Goal: Task Accomplishment & Management: Manage account settings

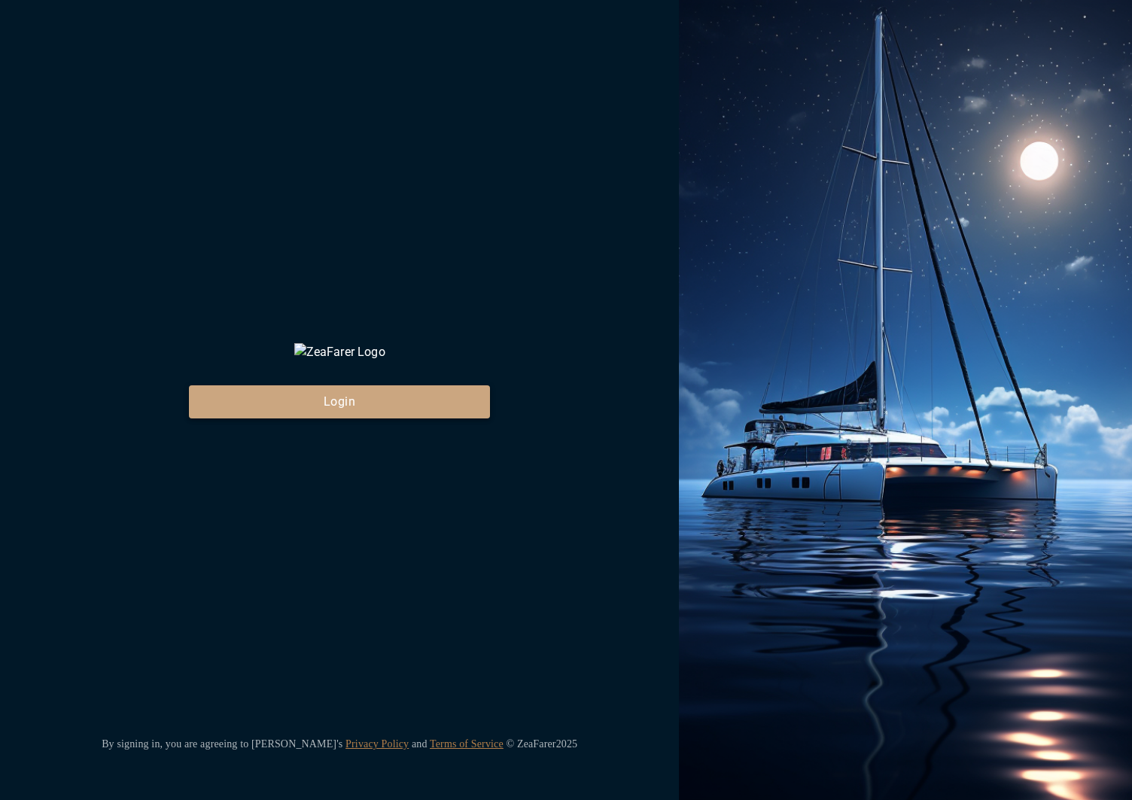
click at [342, 418] on button "Login" at bounding box center [339, 401] width 301 height 33
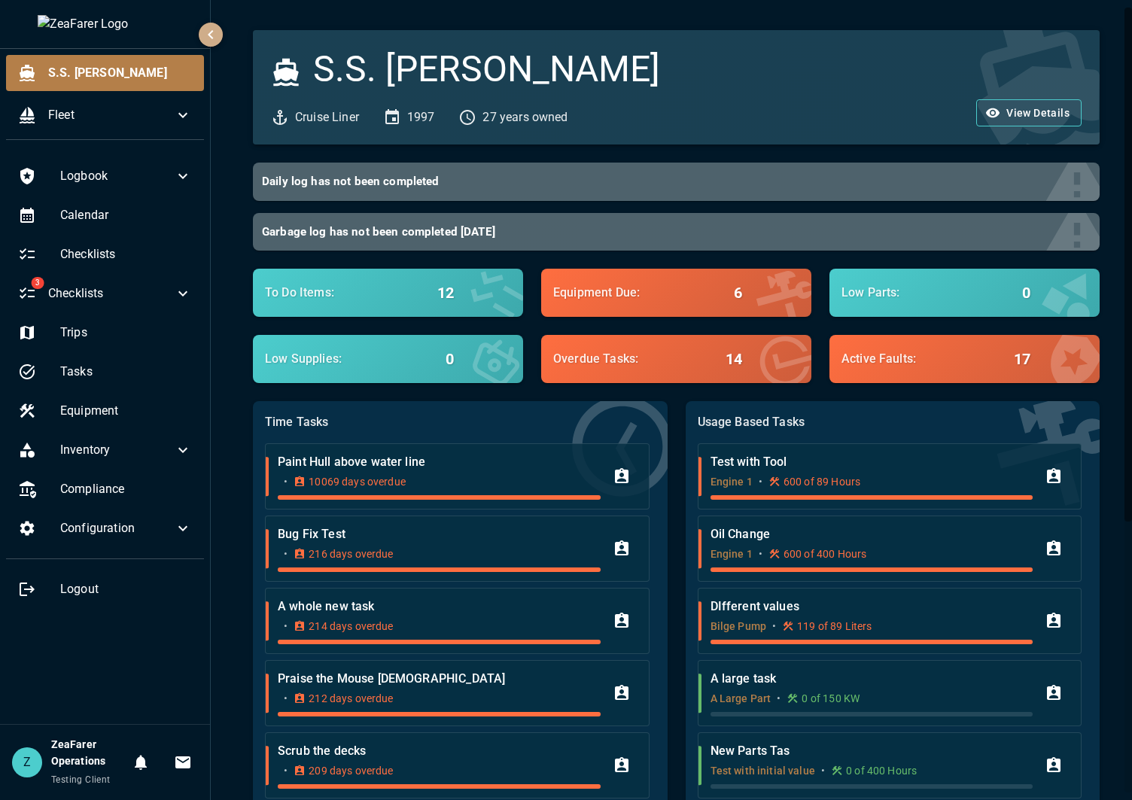
click at [208, 32] on icon "button" at bounding box center [211, 35] width 18 height 18
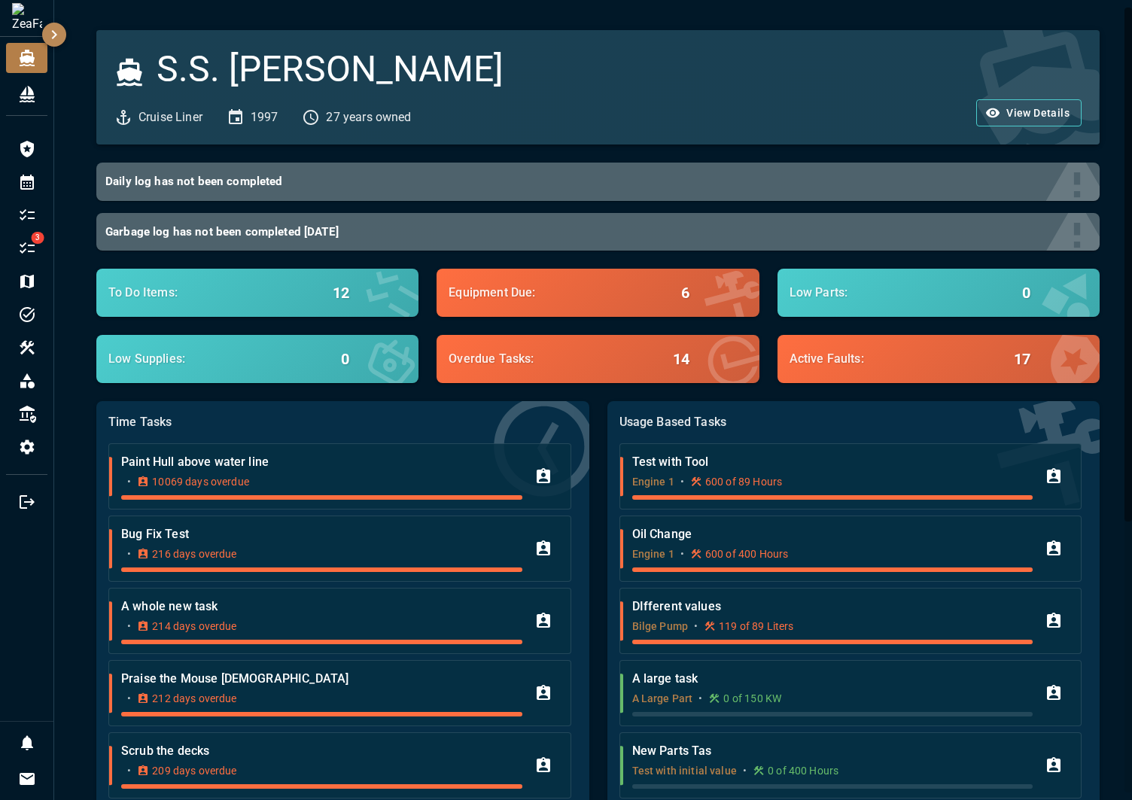
click at [45, 35] on icon "button" at bounding box center [54, 35] width 18 height 18
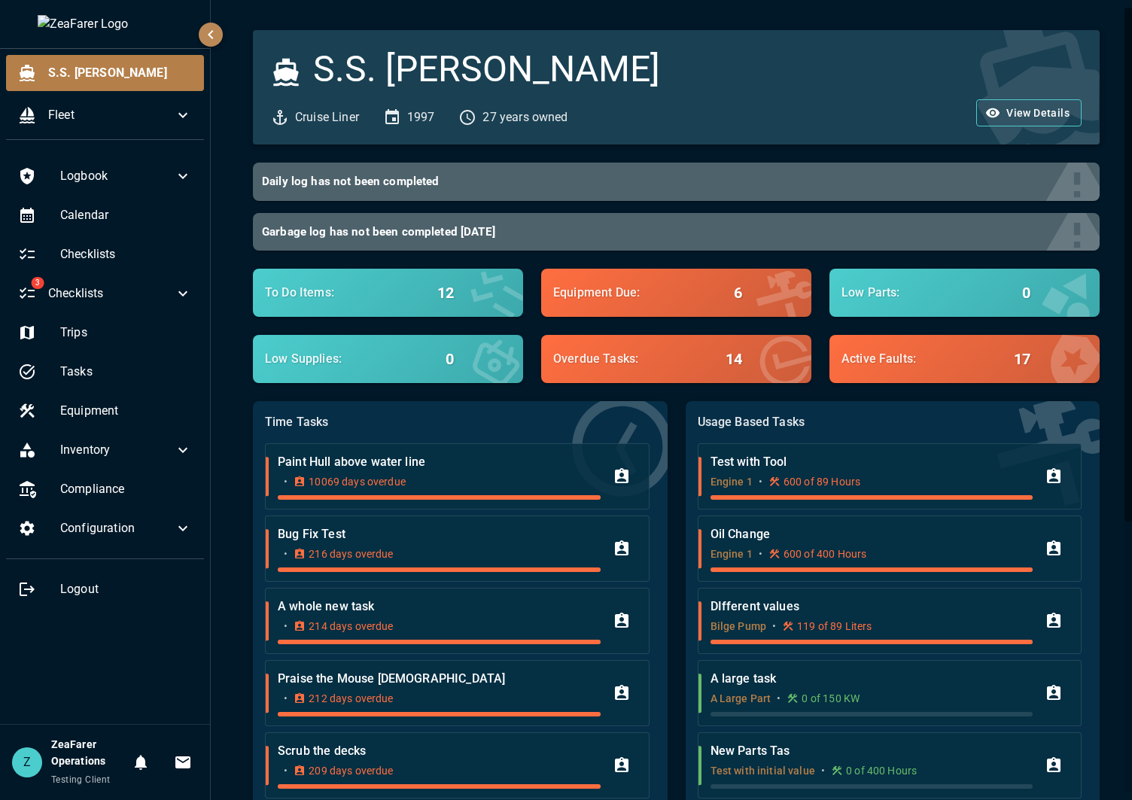
click at [224, 29] on div "S.S. [PERSON_NAME] Liner 1997 27 years owned View Details Daily log has not bee…" at bounding box center [673, 610] width 925 height 1221
click at [197, 30] on div at bounding box center [105, 24] width 210 height 48
click at [203, 29] on icon "button" at bounding box center [211, 35] width 18 height 18
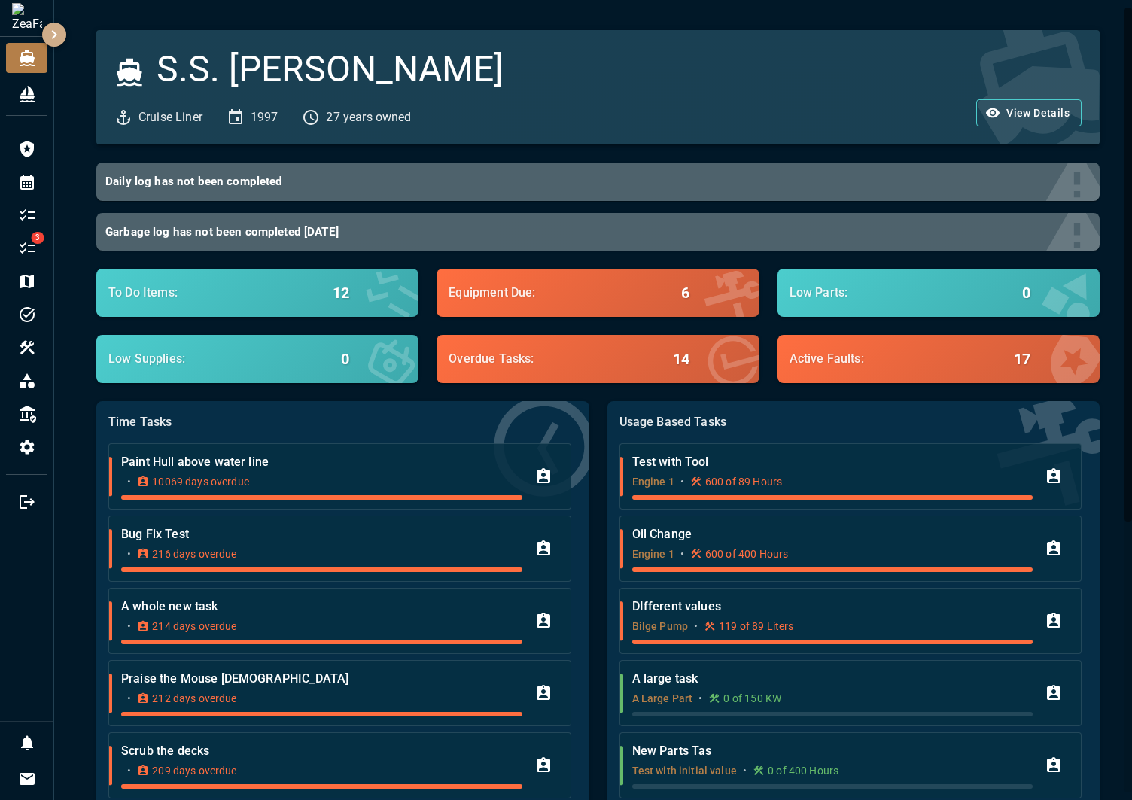
click at [58, 35] on icon "button" at bounding box center [54, 35] width 18 height 18
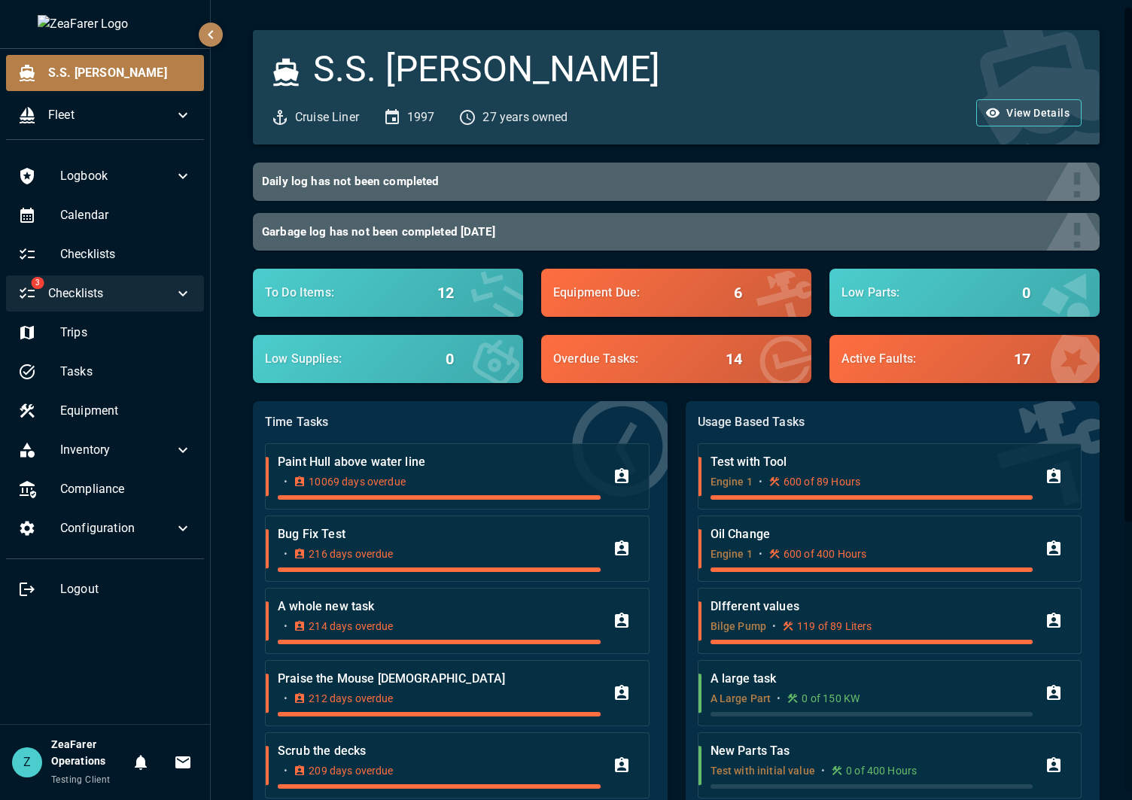
click at [105, 311] on div "3 Checklists" at bounding box center [105, 293] width 198 height 36
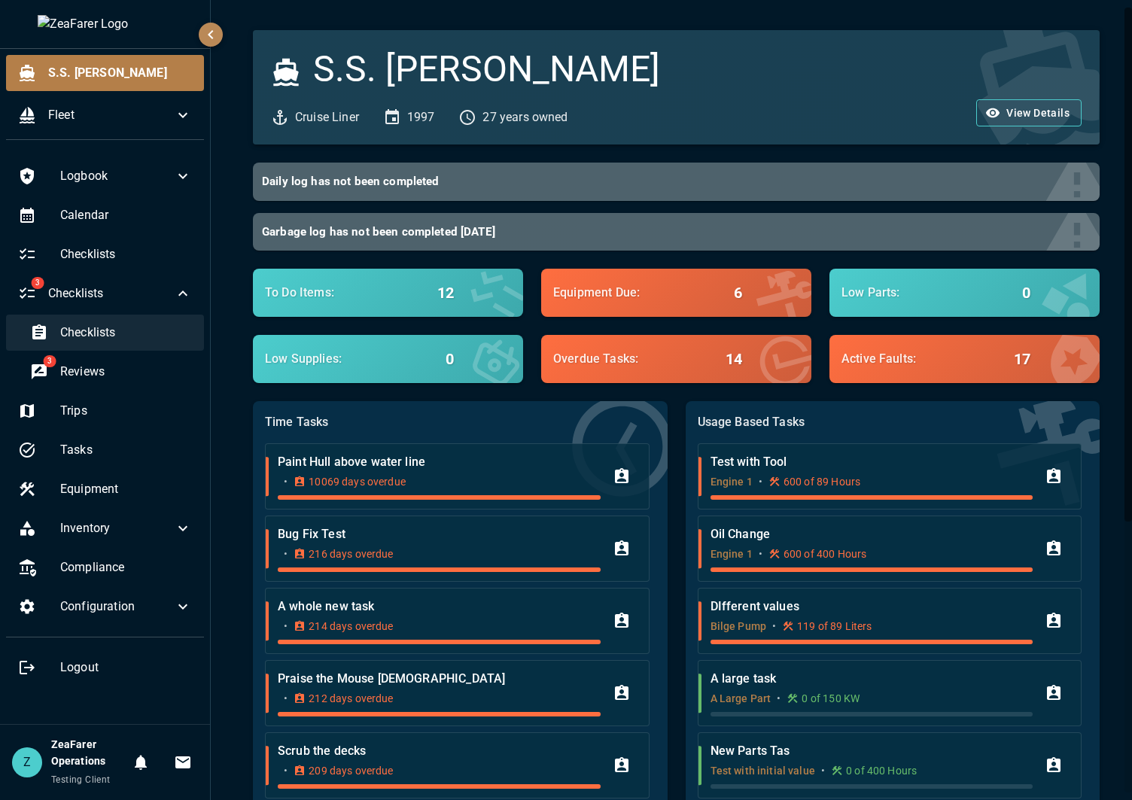
click at [126, 340] on span "Checklists" at bounding box center [126, 333] width 132 height 18
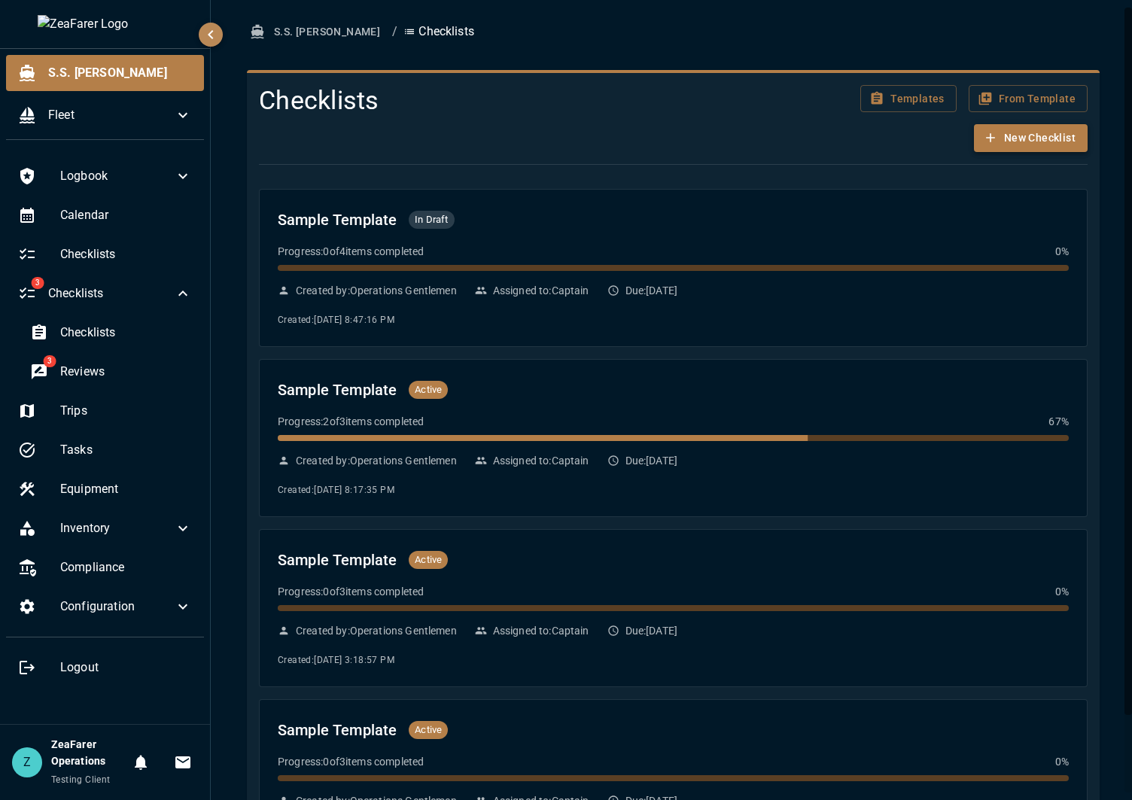
click at [1023, 138] on button "New Checklist" at bounding box center [1031, 138] width 114 height 28
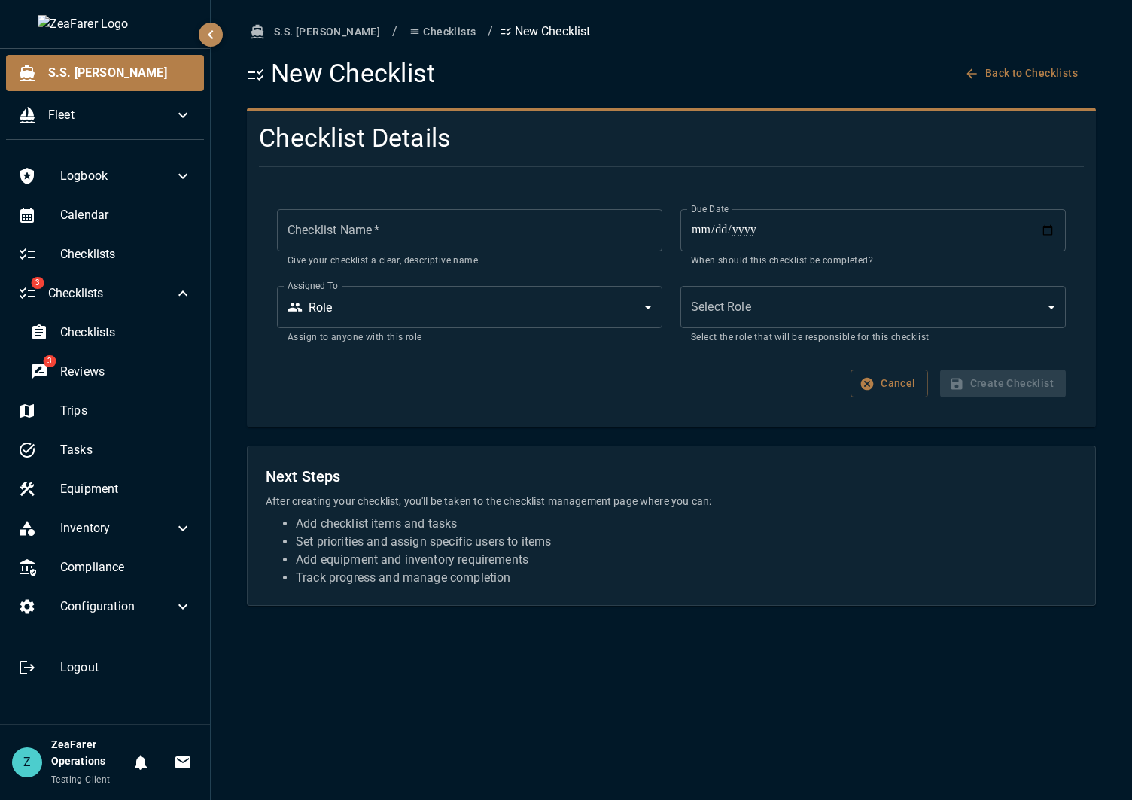
click at [860, 302] on body "**********" at bounding box center [566, 400] width 1132 height 800
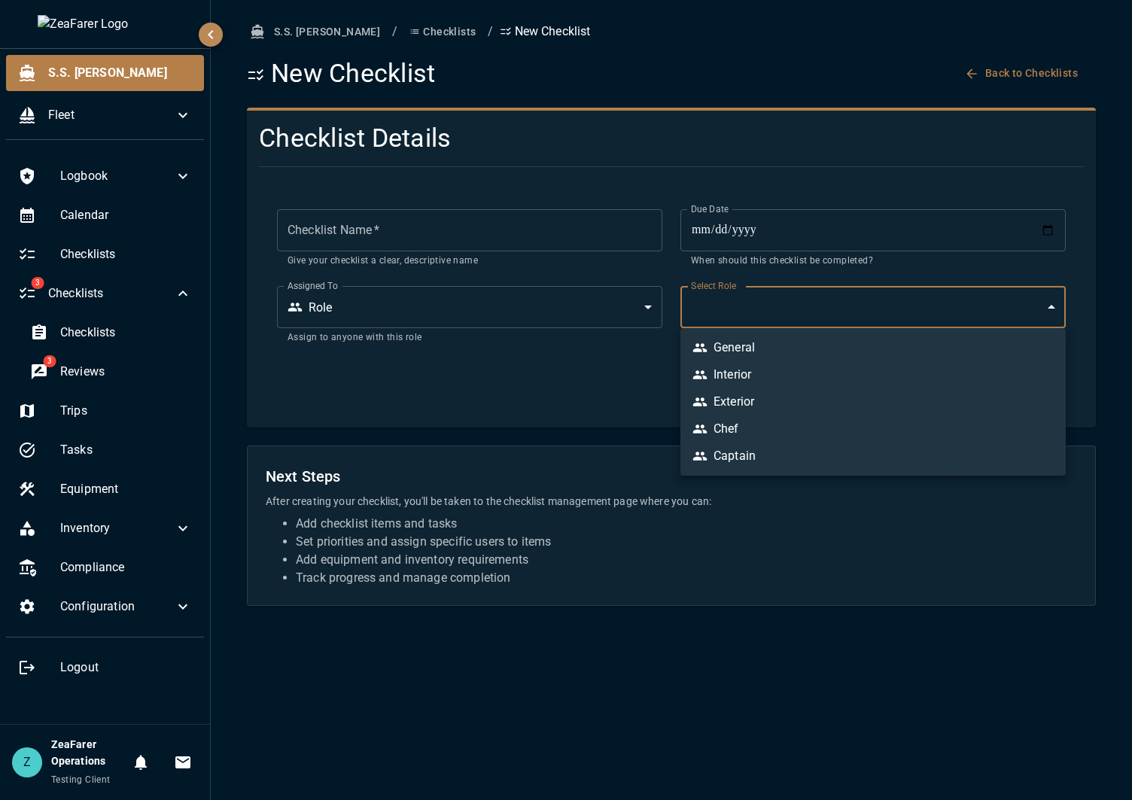
click at [817, 339] on li "General" at bounding box center [872, 347] width 385 height 27
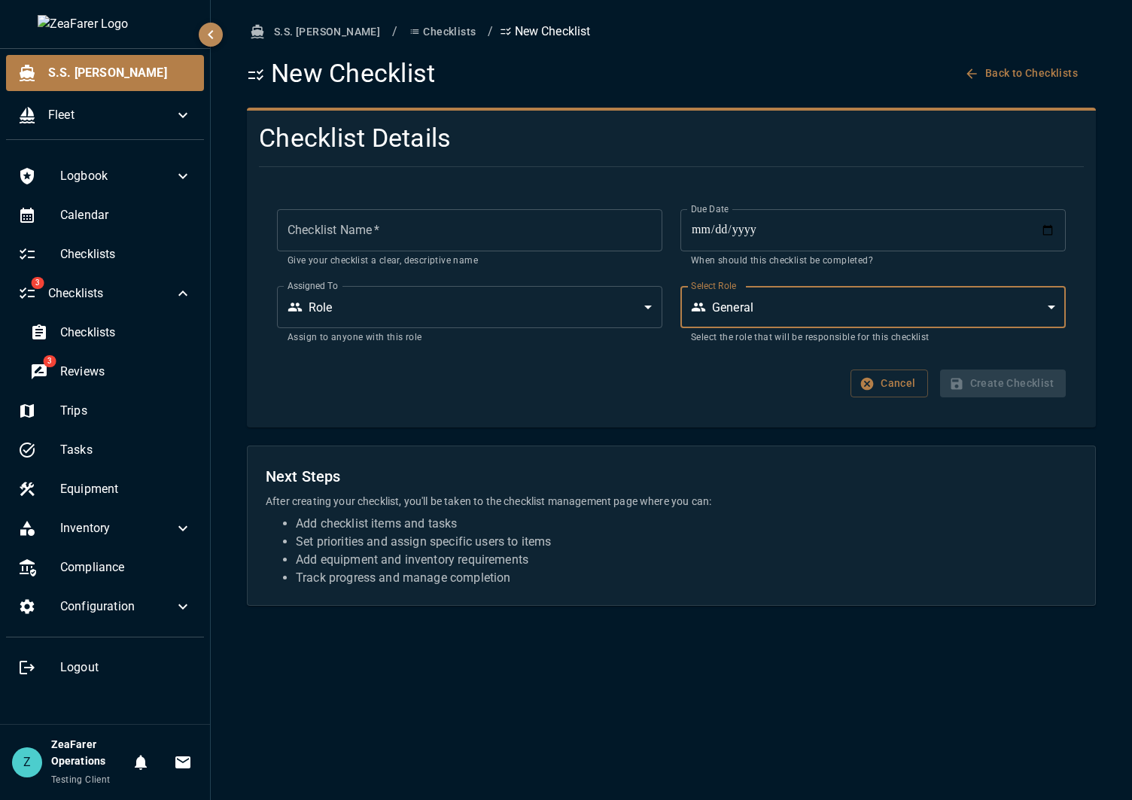
type input "*"
click at [463, 220] on input "Checklist Name   *" at bounding box center [469, 230] width 385 height 42
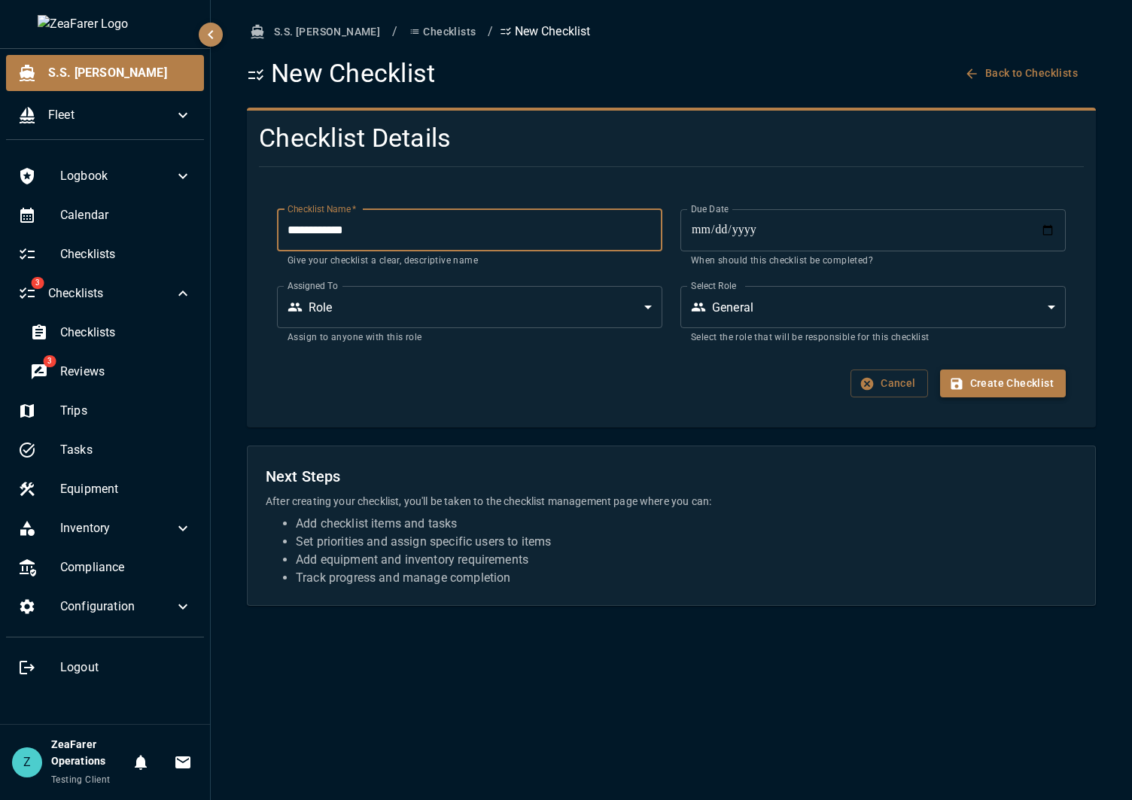
type input "**********"
click at [1049, 392] on button "Create Checklist" at bounding box center [1003, 383] width 126 height 28
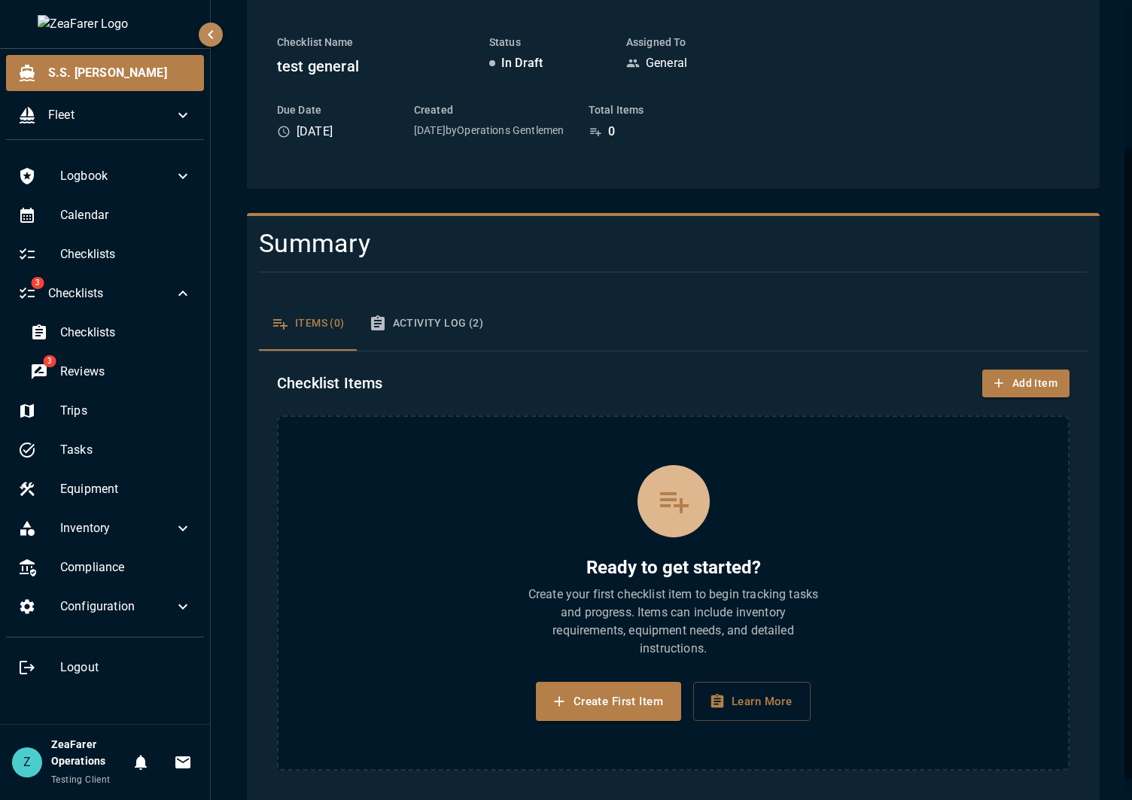
scroll to position [193, 0]
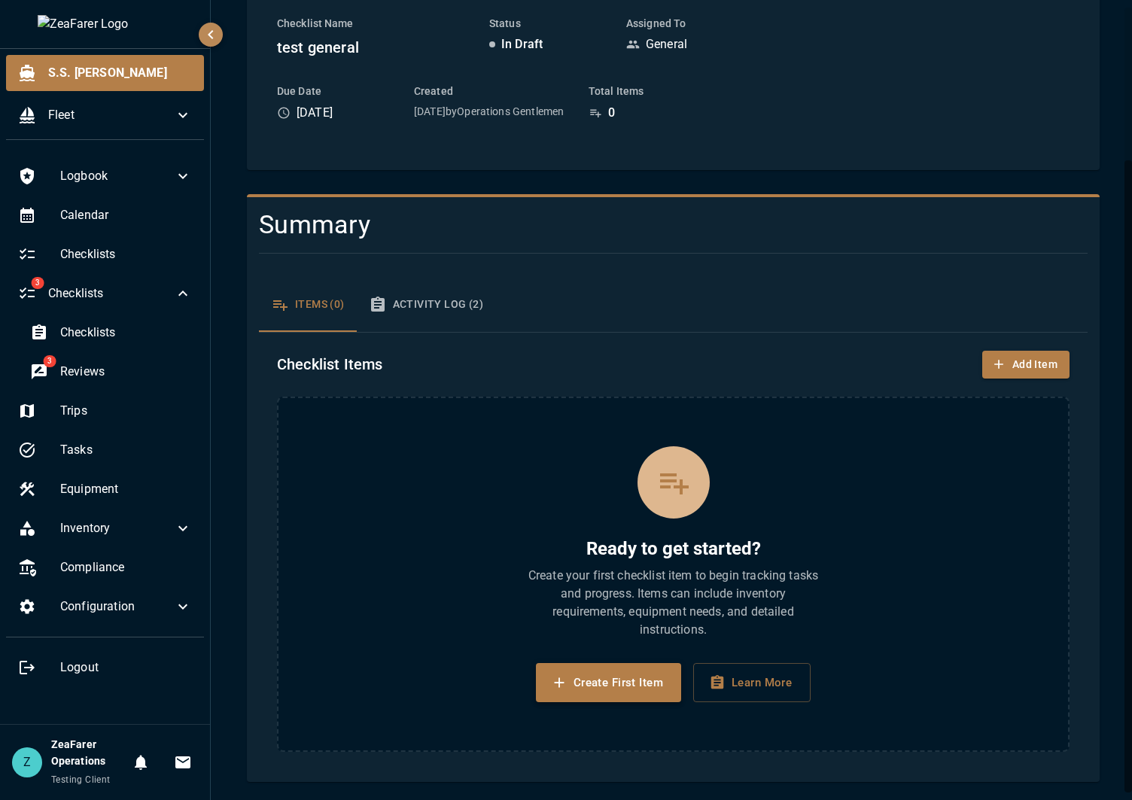
click at [594, 674] on button "Create First Item" at bounding box center [608, 682] width 145 height 39
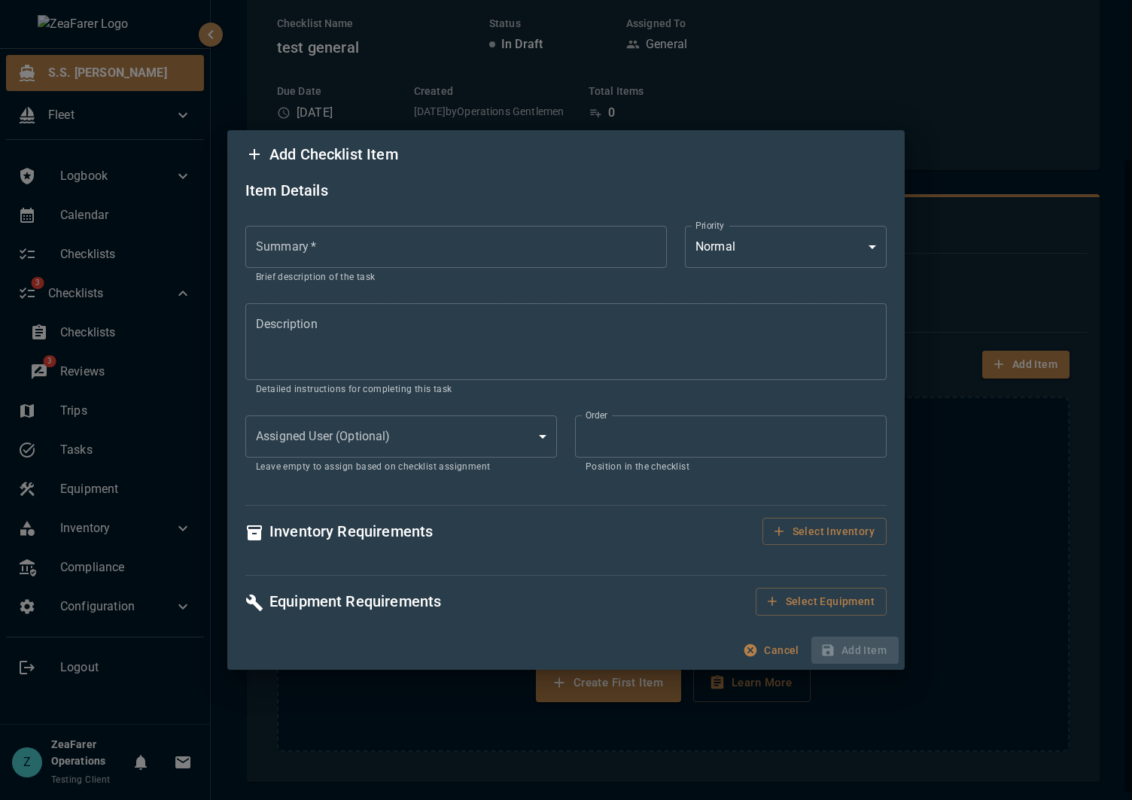
click at [492, 259] on input "Summary   *" at bounding box center [455, 247] width 421 height 42
type input "****"
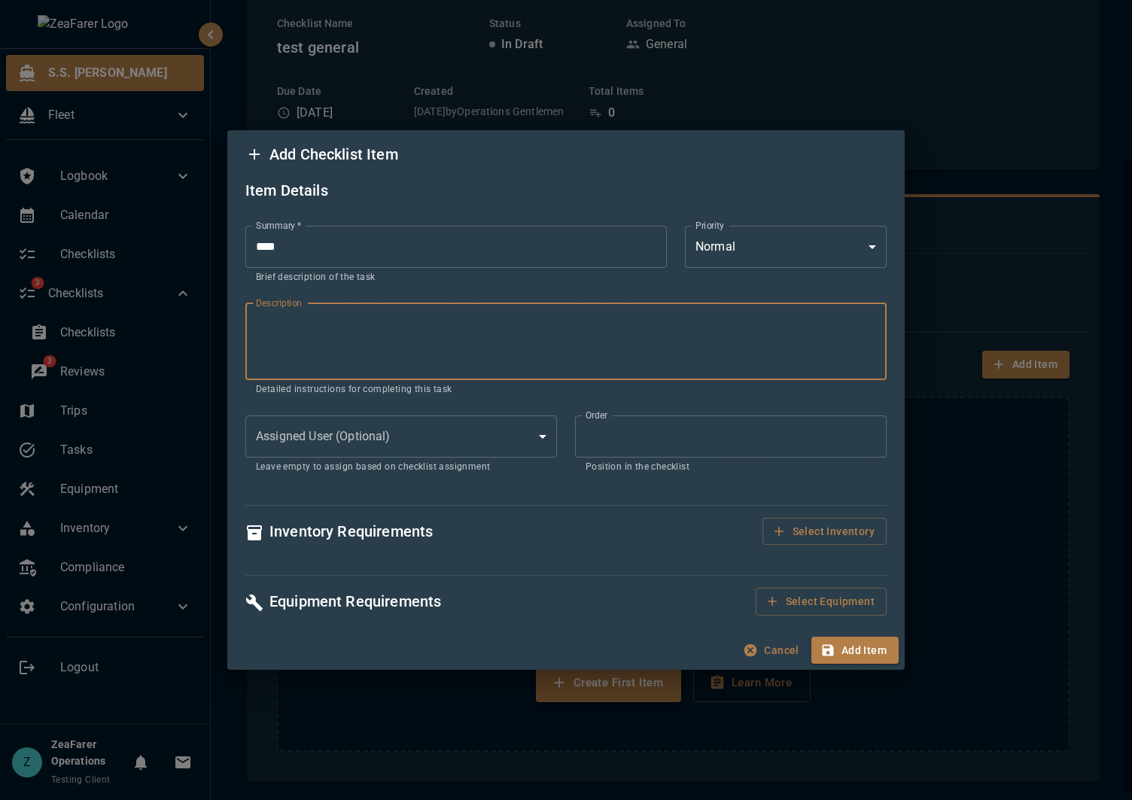
click at [433, 340] on textarea "Description" at bounding box center [566, 341] width 620 height 52
type textarea "****"
click at [529, 441] on body "S.S. [PERSON_NAME] Fleet Logbook Calendar Checklists 3 Checklists Checklists 3 …" at bounding box center [566, 400] width 1132 height 800
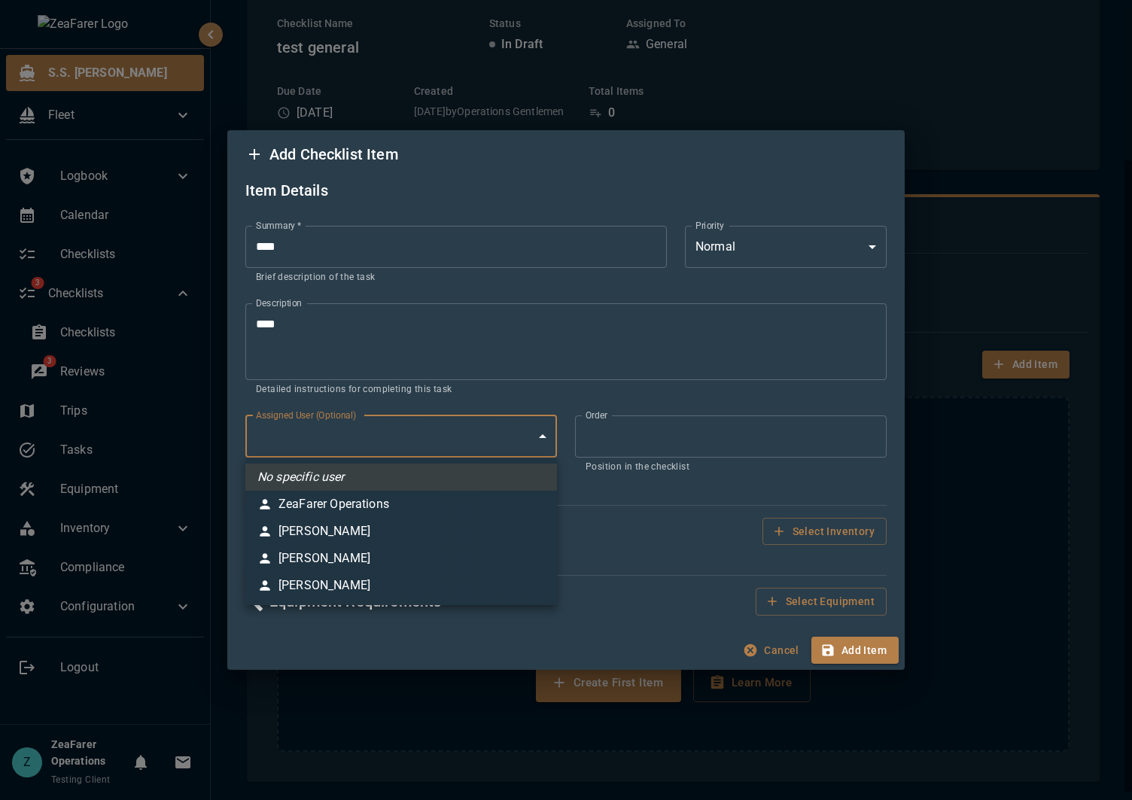
click at [526, 420] on div at bounding box center [566, 400] width 1132 height 800
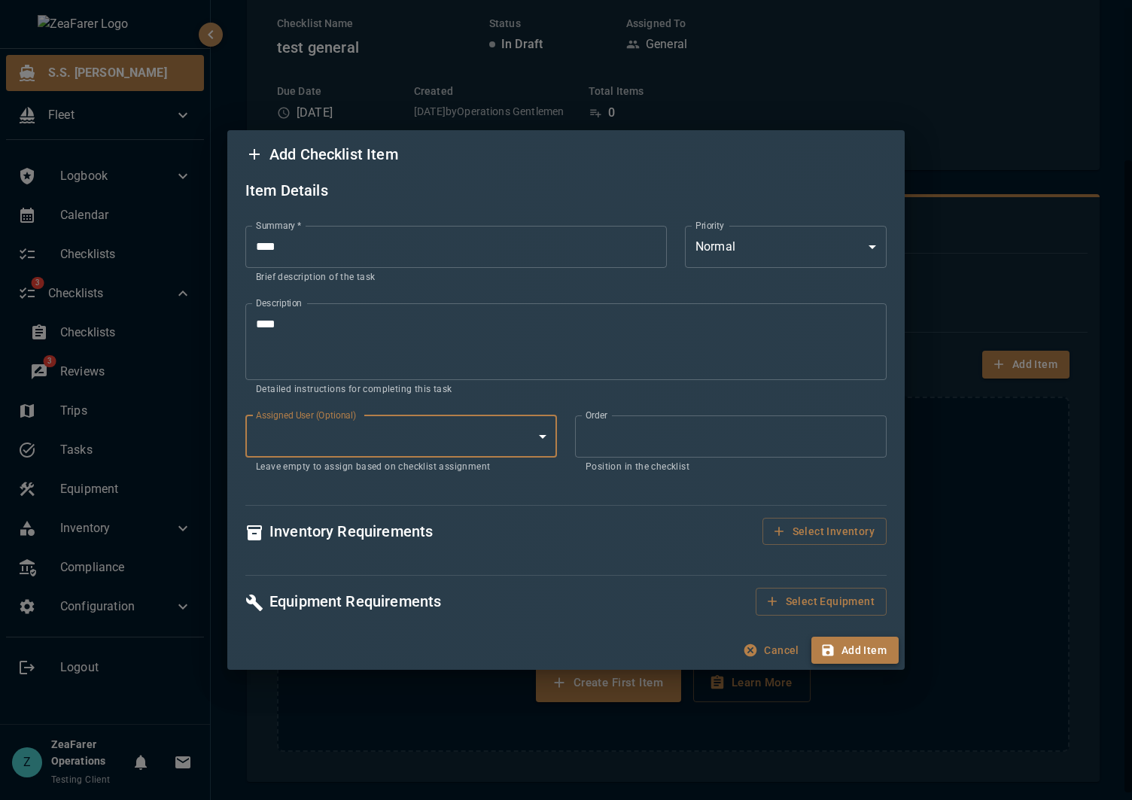
click at [866, 653] on button "Add Item" at bounding box center [854, 650] width 87 height 28
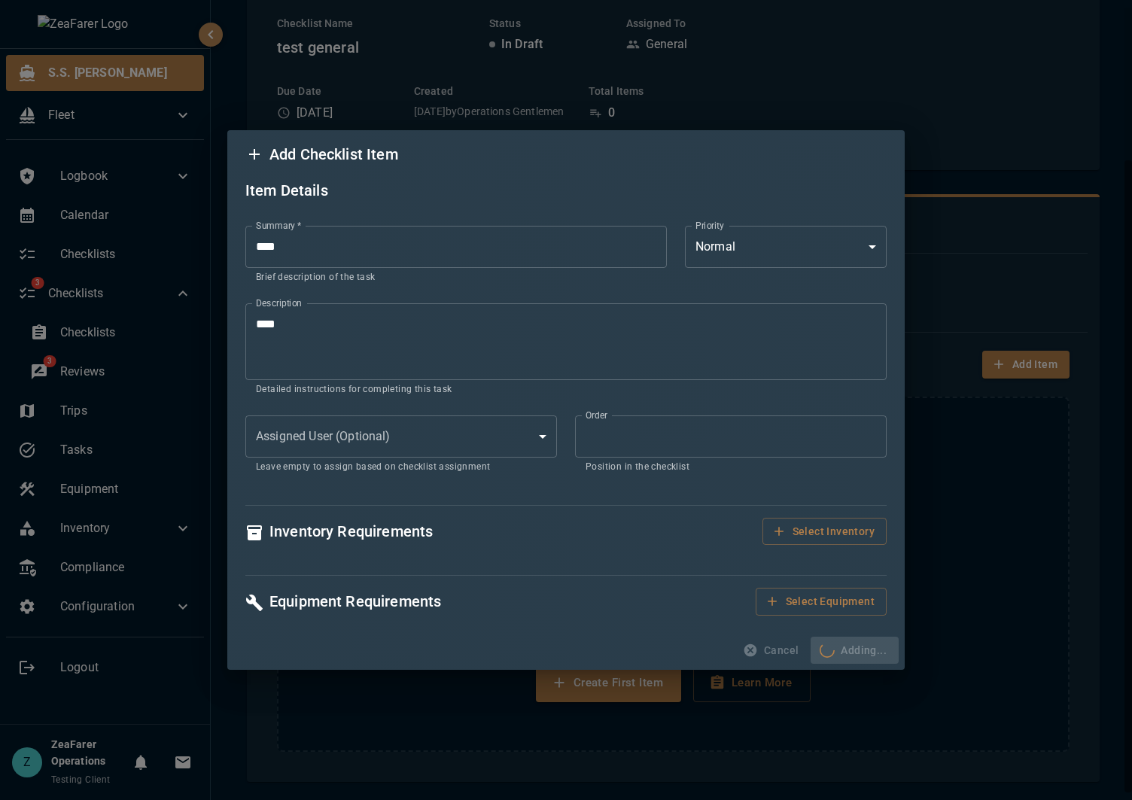
scroll to position [0, 0]
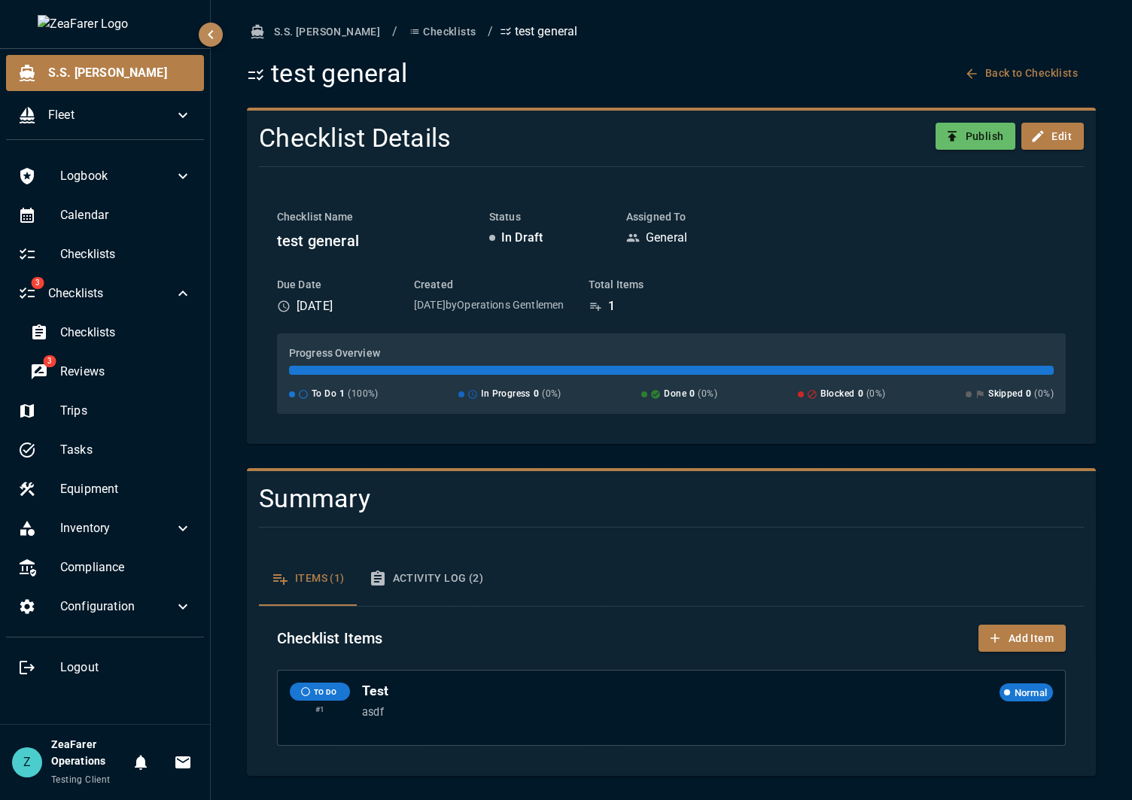
click at [264, 794] on div "S.S. [PERSON_NAME] / Checklists / test general test general Back to Checklists …" at bounding box center [671, 400] width 921 height 800
click at [157, 614] on span "Configuration" at bounding box center [117, 606] width 114 height 18
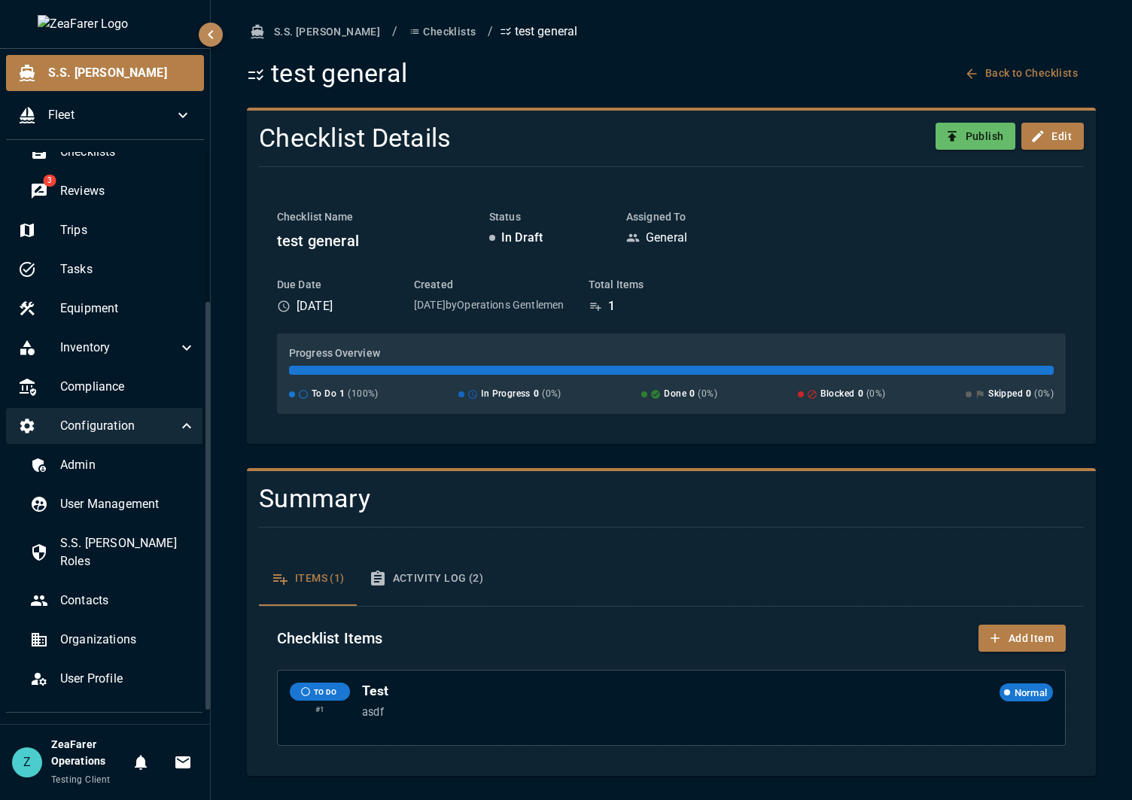
scroll to position [208, 0]
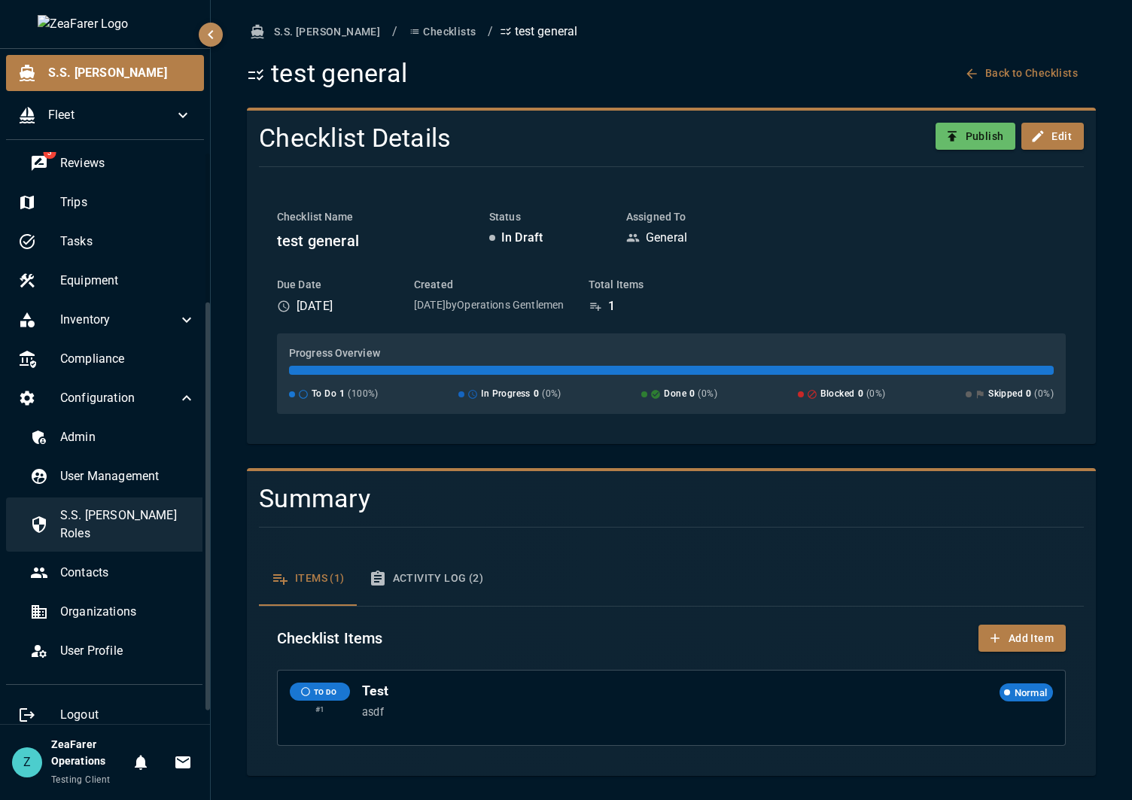
click at [132, 527] on div "S.S. [PERSON_NAME] Roles" at bounding box center [113, 524] width 190 height 54
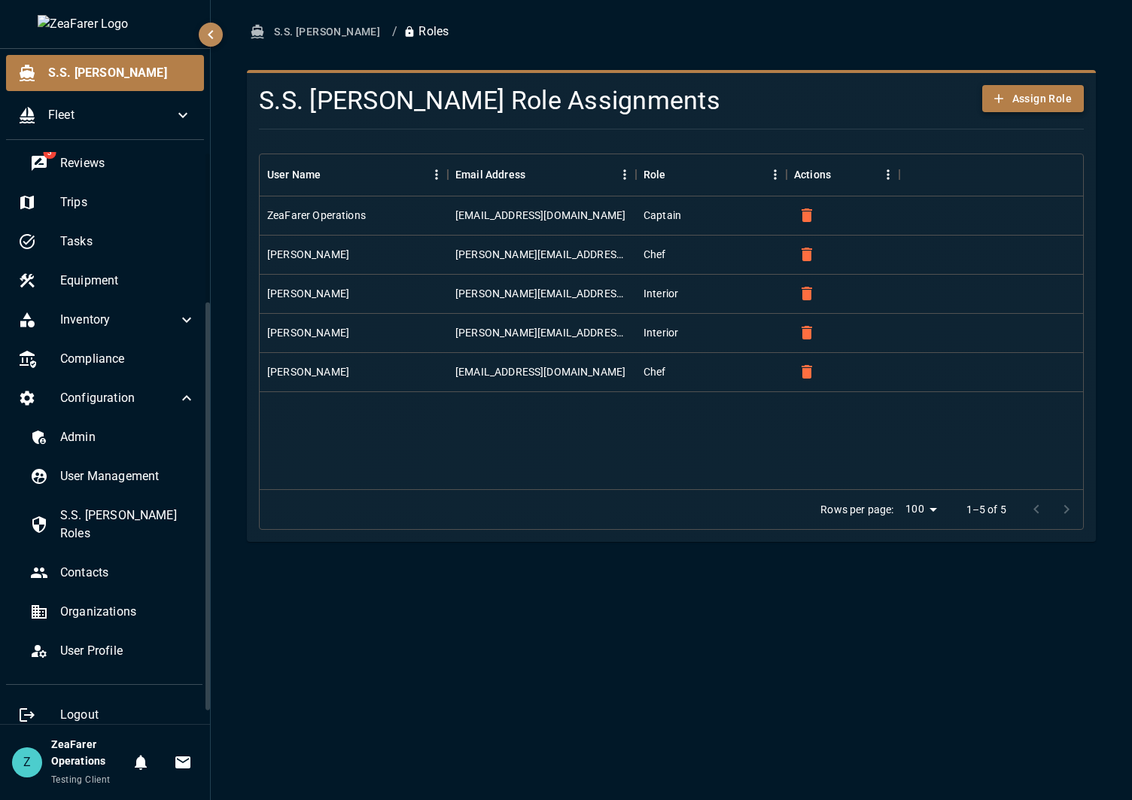
click at [1053, 93] on button "Assign Role" at bounding box center [1033, 99] width 102 height 28
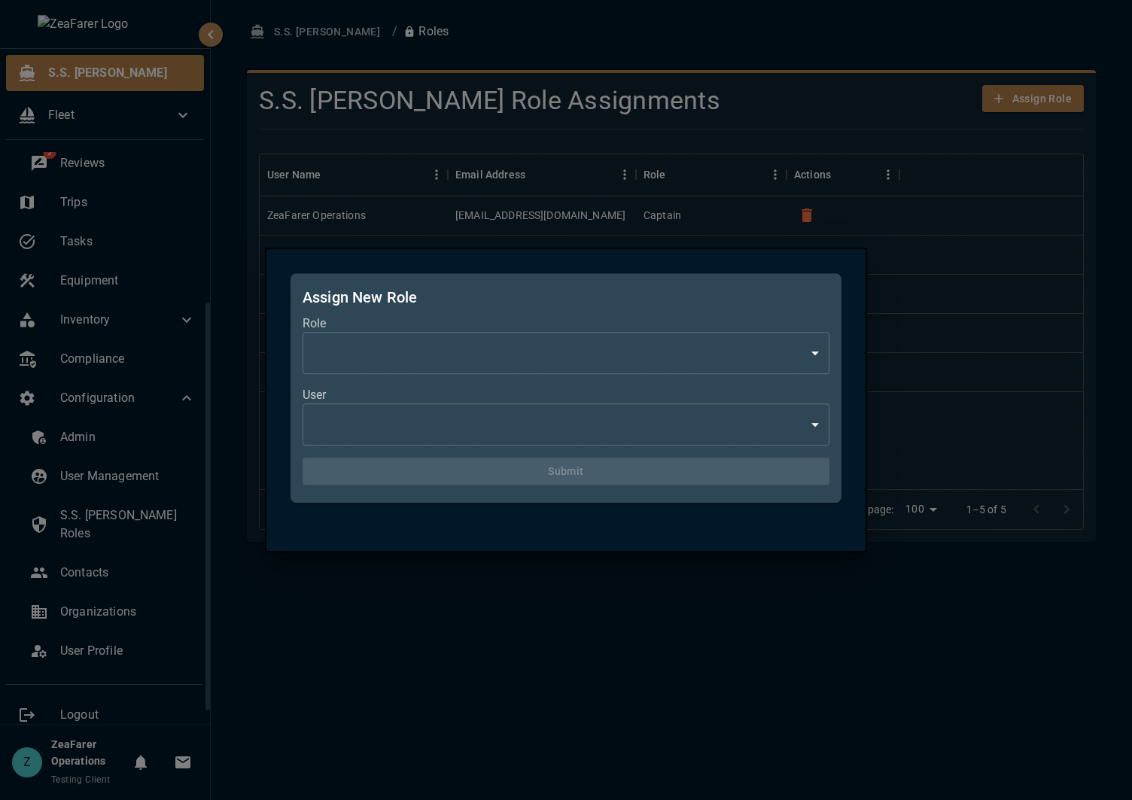
click at [789, 339] on body "S.S. [PERSON_NAME] Fleet Logbook Calendar Checklists 3 Checklists Checklists 3 …" at bounding box center [566, 400] width 1132 height 800
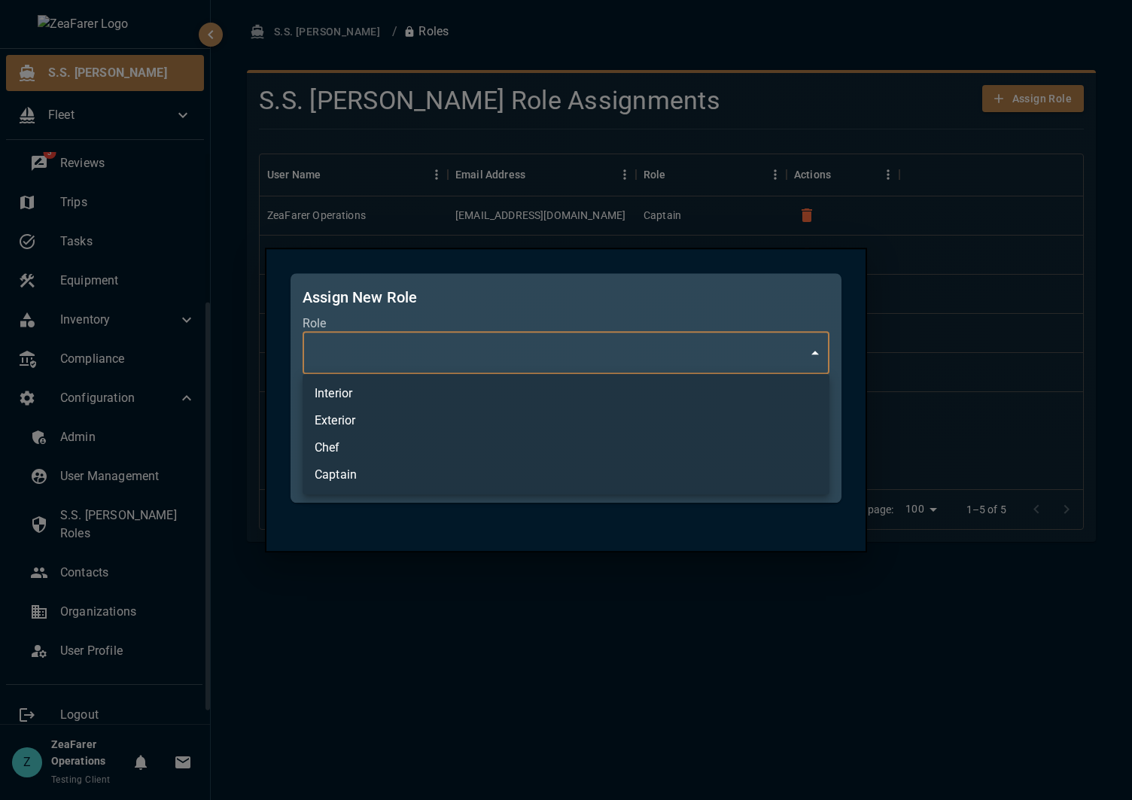
click at [832, 123] on div at bounding box center [566, 400] width 1132 height 800
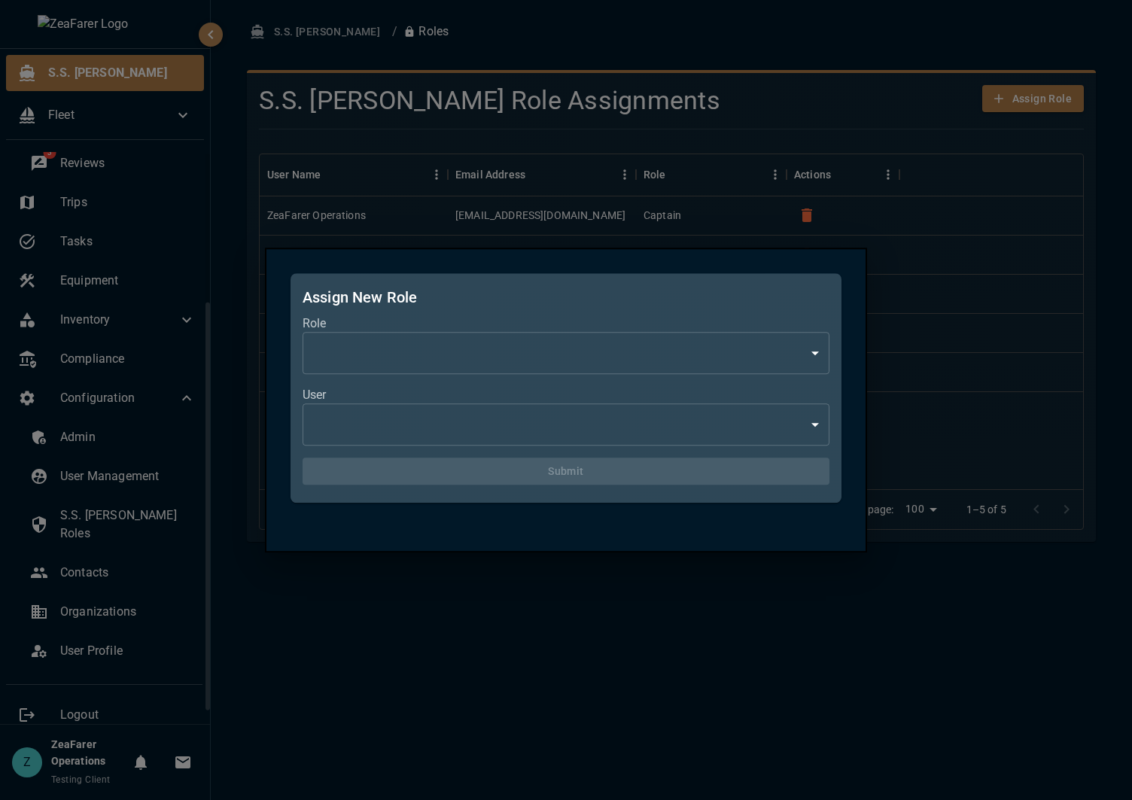
drag, startPoint x: 960, startPoint y: 581, endPoint x: 992, endPoint y: 601, distance: 37.6
click at [960, 582] on div at bounding box center [566, 400] width 1132 height 800
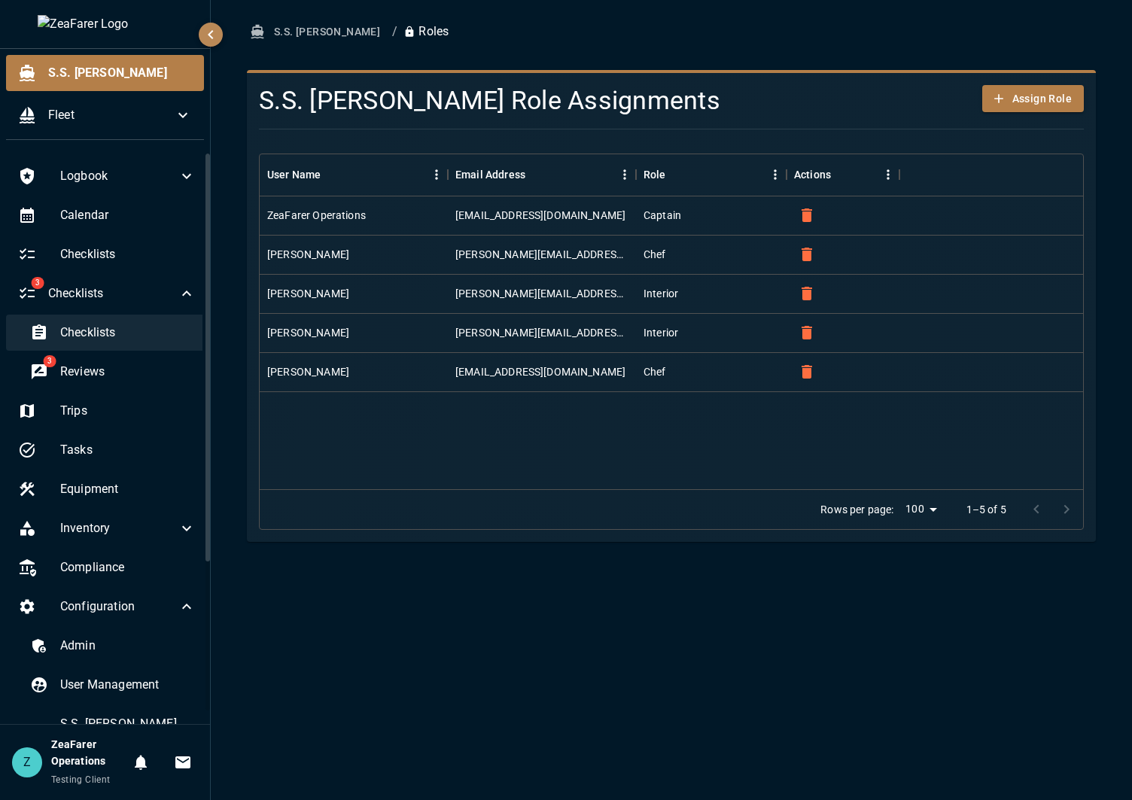
click at [115, 335] on span "Checklists" at bounding box center [127, 333] width 135 height 18
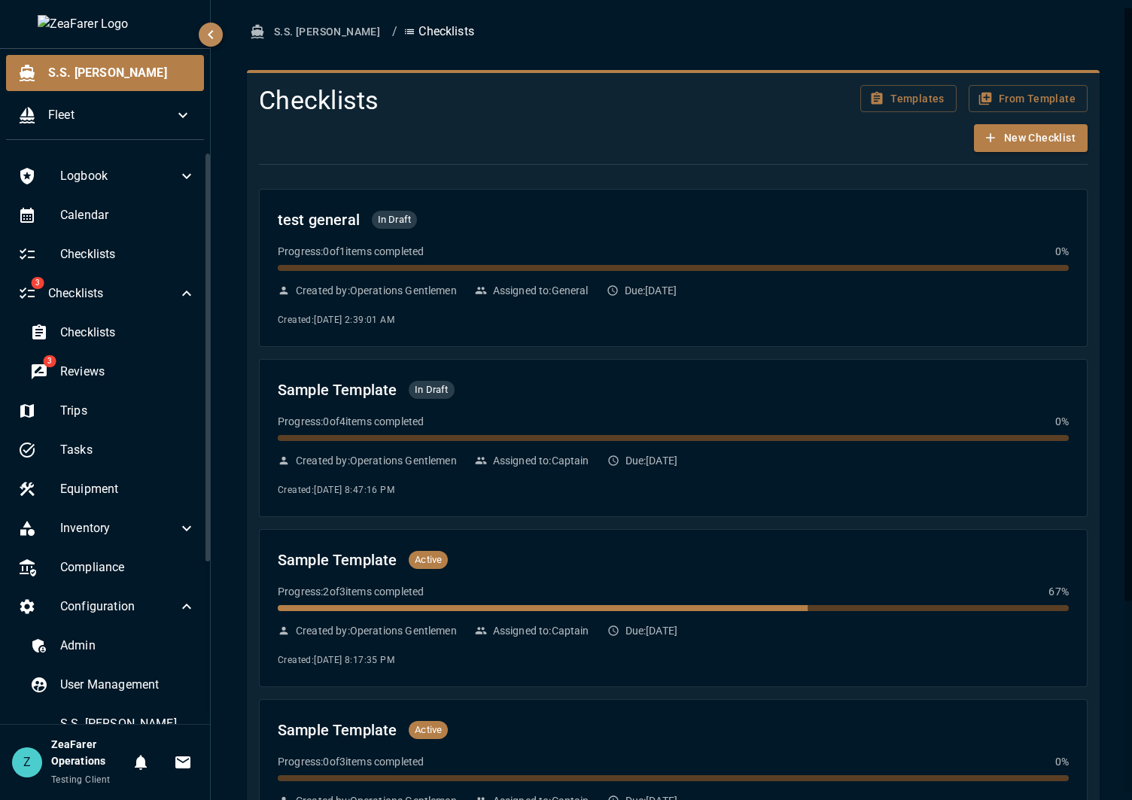
drag, startPoint x: 507, startPoint y: 36, endPoint x: 485, endPoint y: 40, distance: 22.9
click at [507, 36] on ol "S.S. [PERSON_NAME] / Checklists" at bounding box center [673, 32] width 852 height 28
click at [296, 29] on button "S.S. [PERSON_NAME]" at bounding box center [316, 32] width 139 height 28
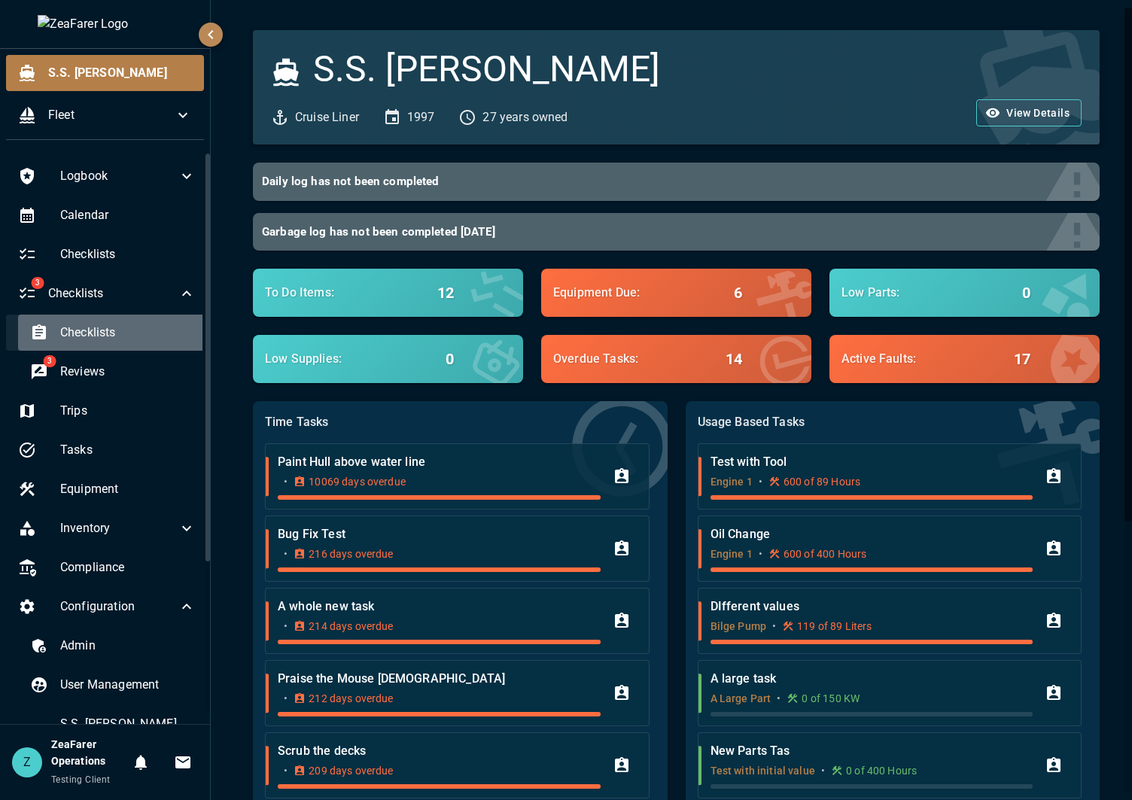
click at [117, 336] on span "Checklists" at bounding box center [127, 333] width 135 height 18
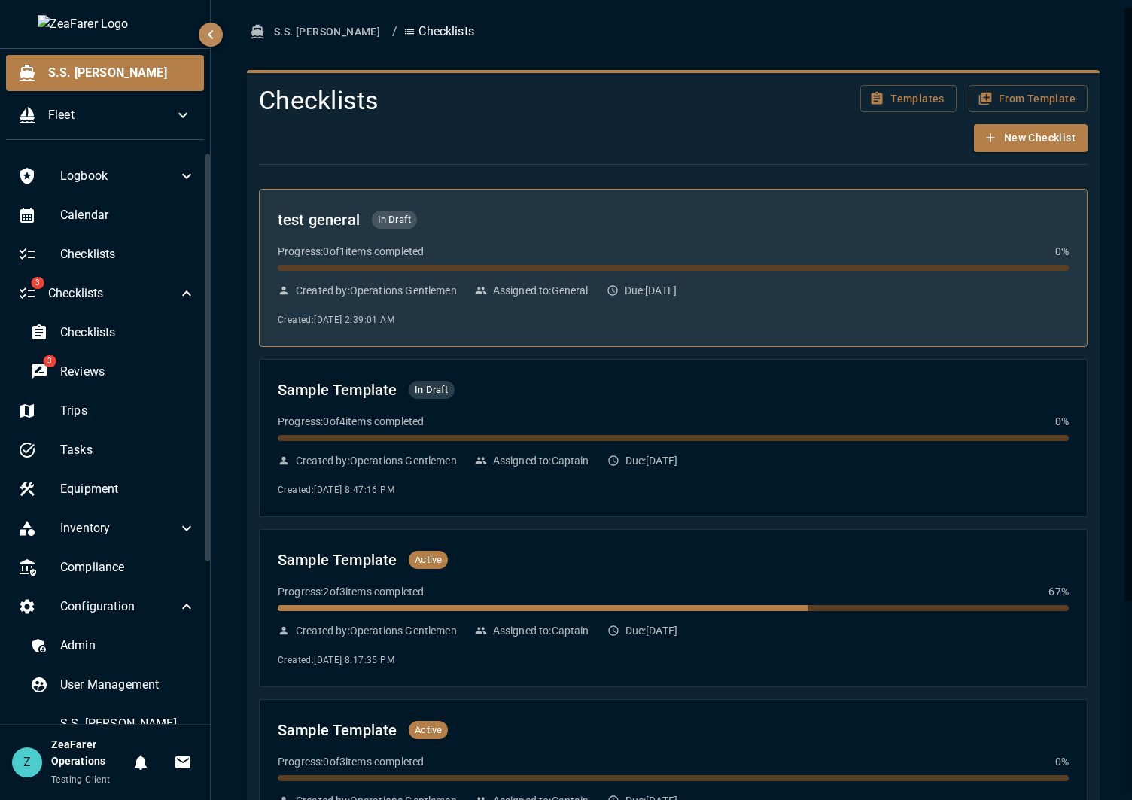
click at [669, 251] on div "Progress: 0 of 1 items completed 0 %" at bounding box center [673, 251] width 791 height 15
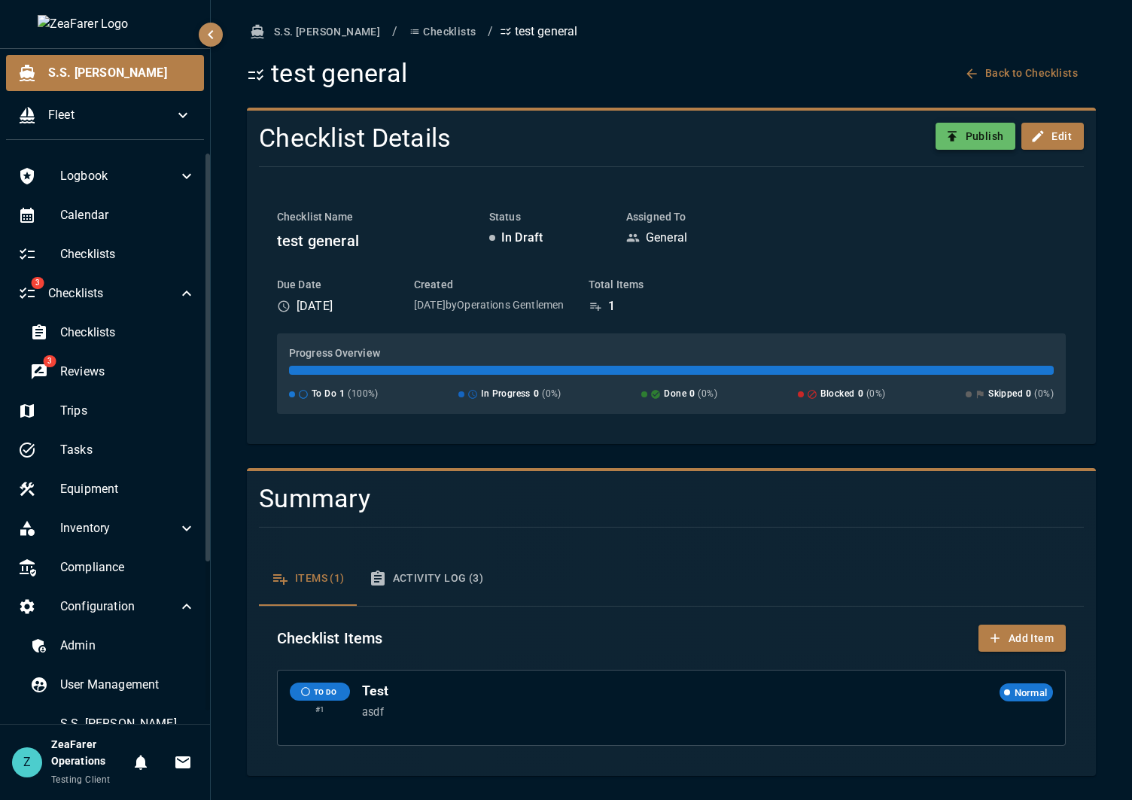
click at [957, 143] on icon "button" at bounding box center [951, 136] width 15 height 15
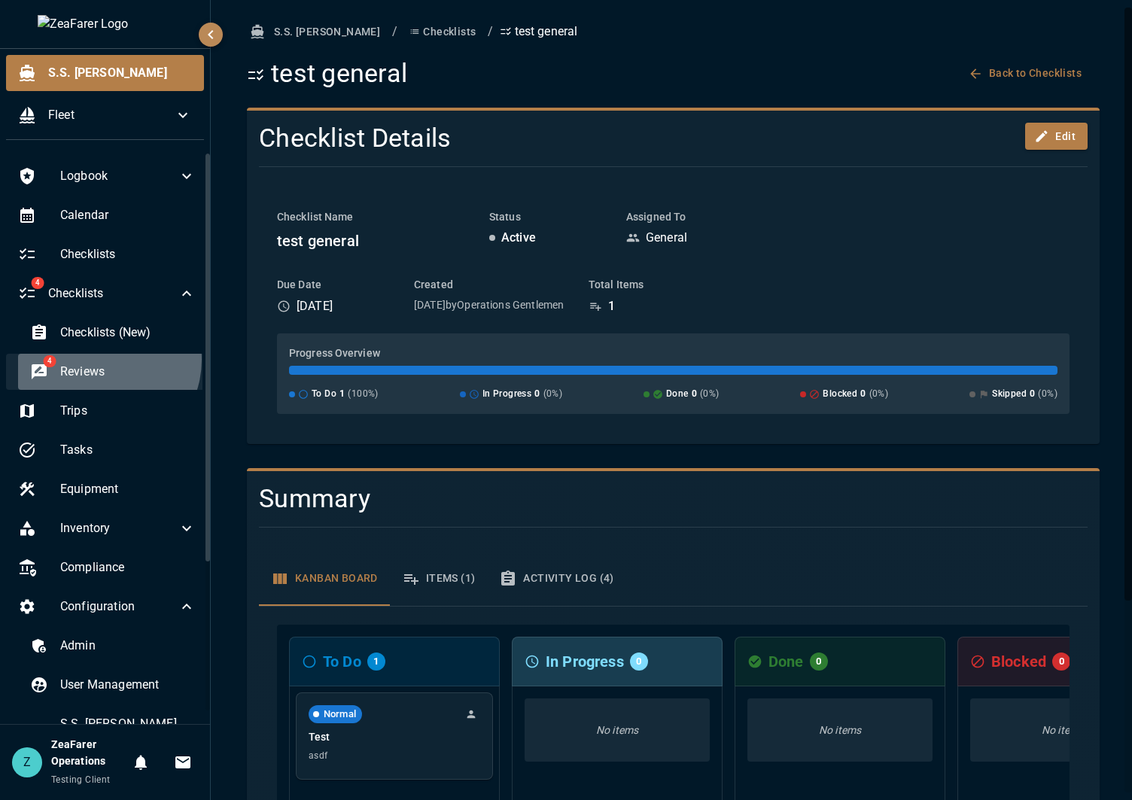
click at [101, 360] on div "4 Reviews" at bounding box center [113, 372] width 190 height 36
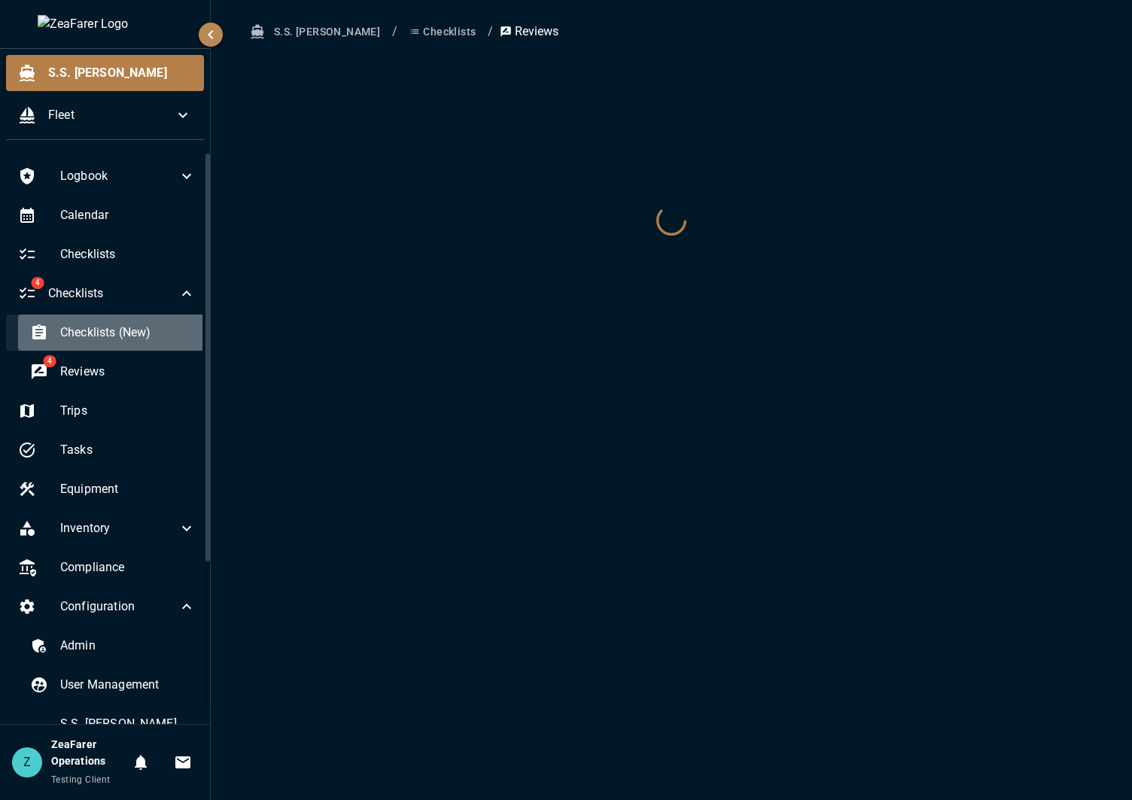
click at [111, 333] on span "Checklists (New)" at bounding box center [127, 333] width 135 height 18
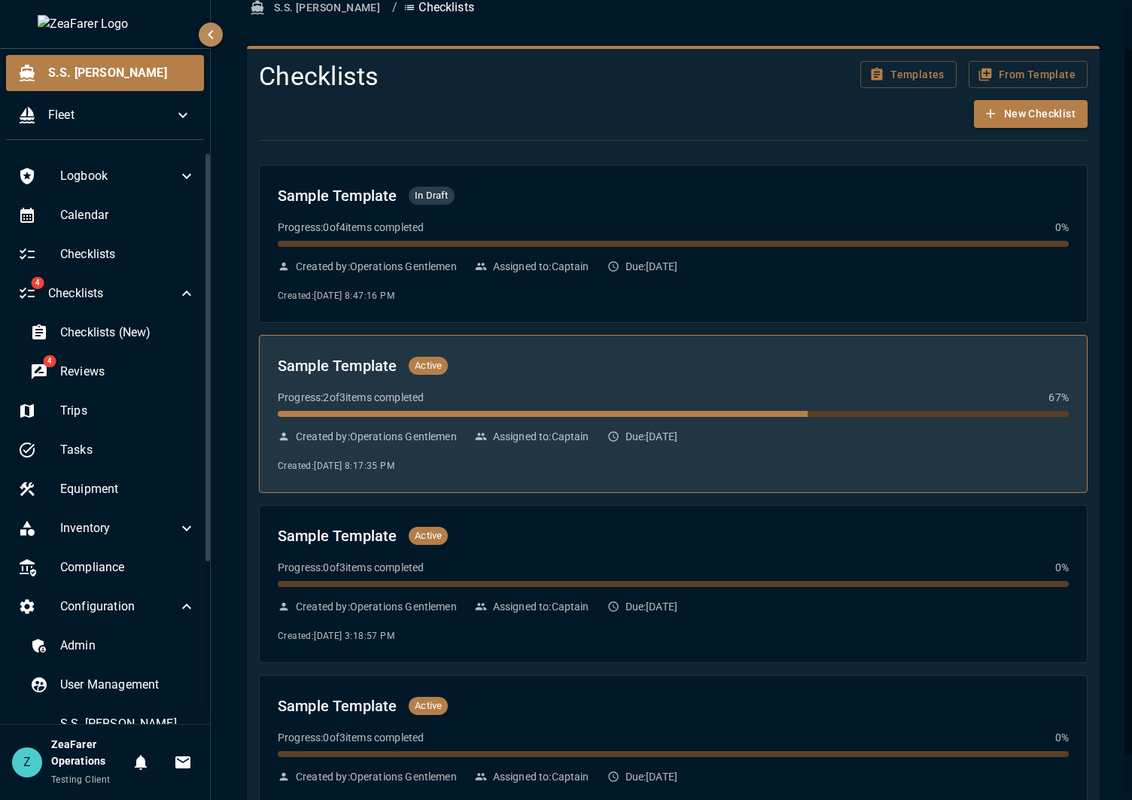
scroll to position [87, 0]
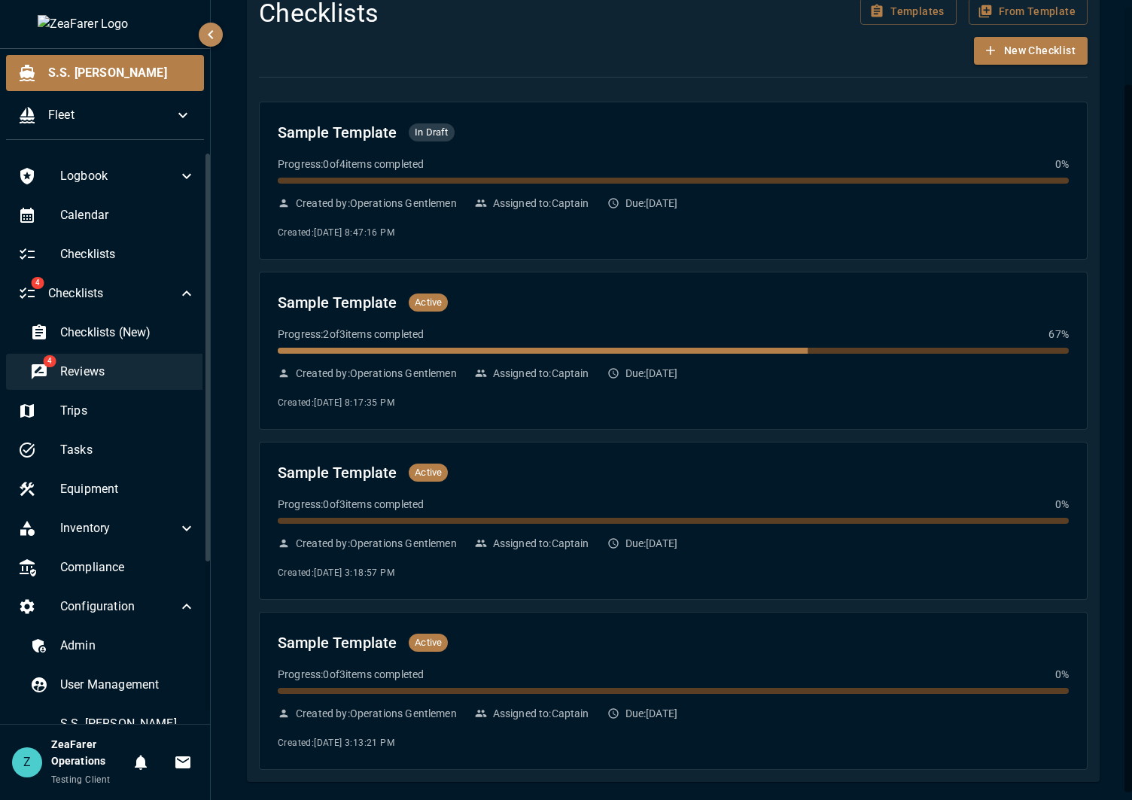
click at [104, 375] on span "Reviews" at bounding box center [127, 372] width 135 height 18
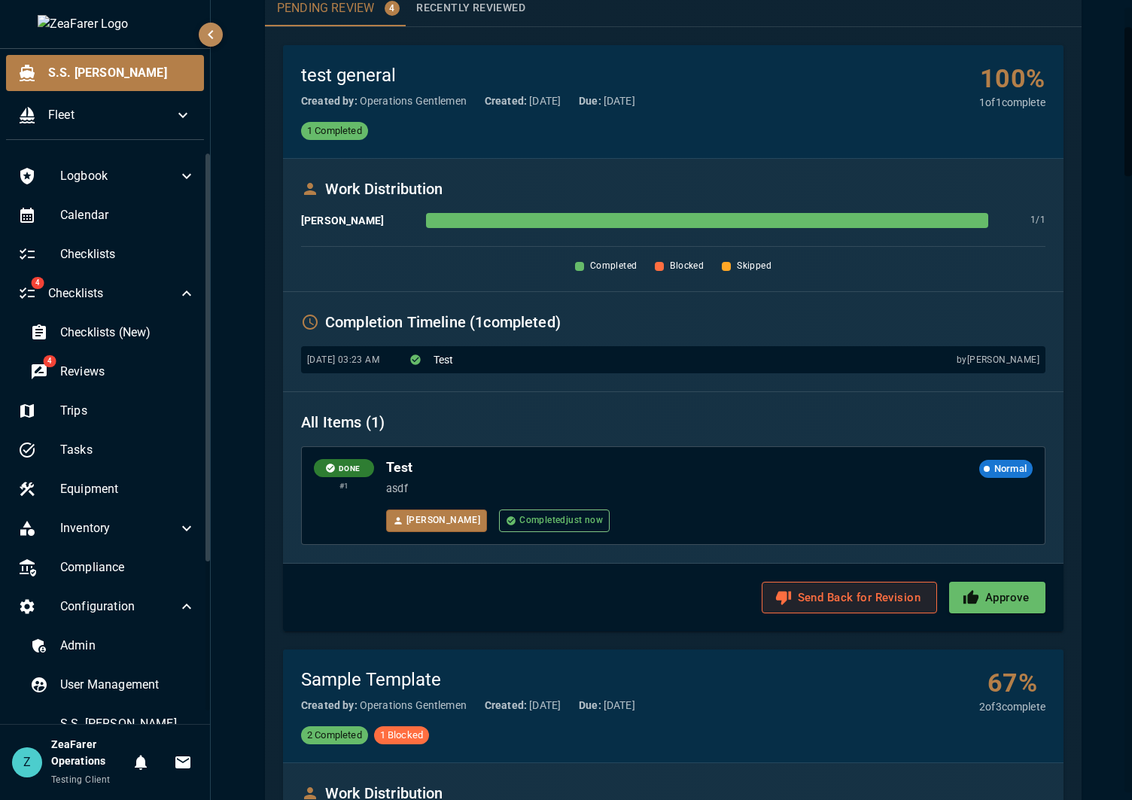
scroll to position [150, 0]
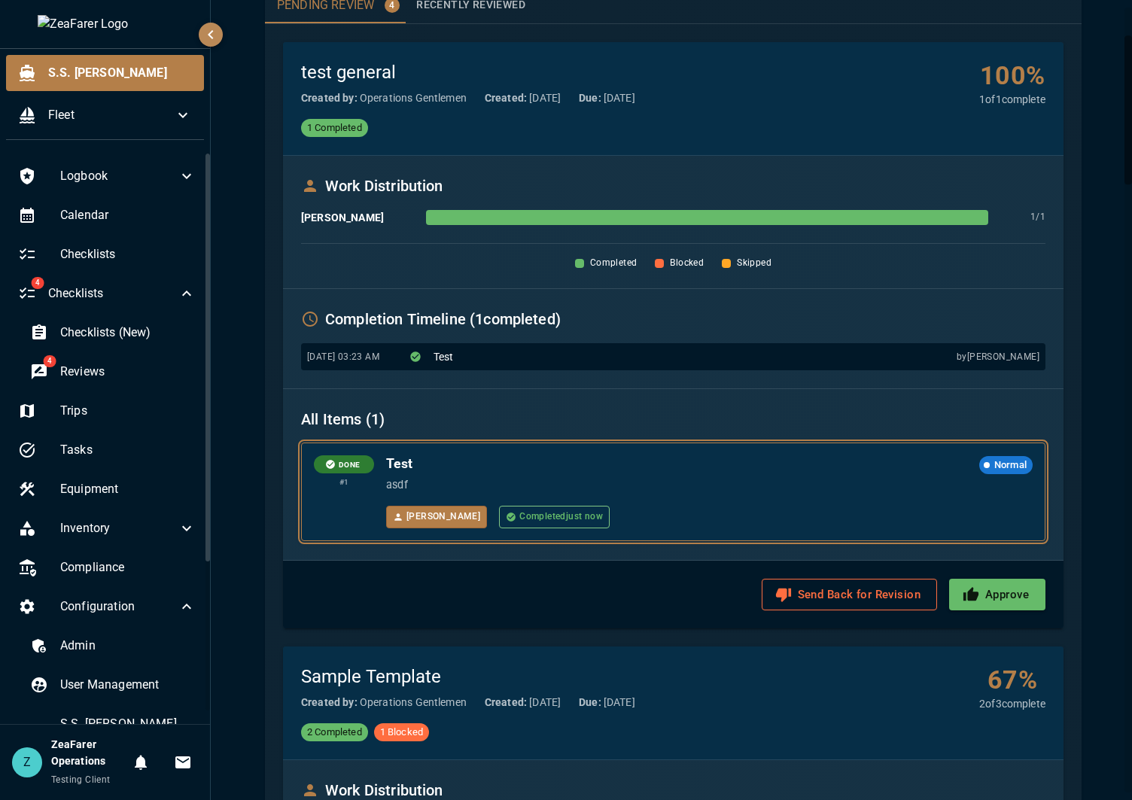
click at [632, 501] on div "Test Normal asdf [PERSON_NAME] Completed just now" at bounding box center [709, 491] width 646 height 72
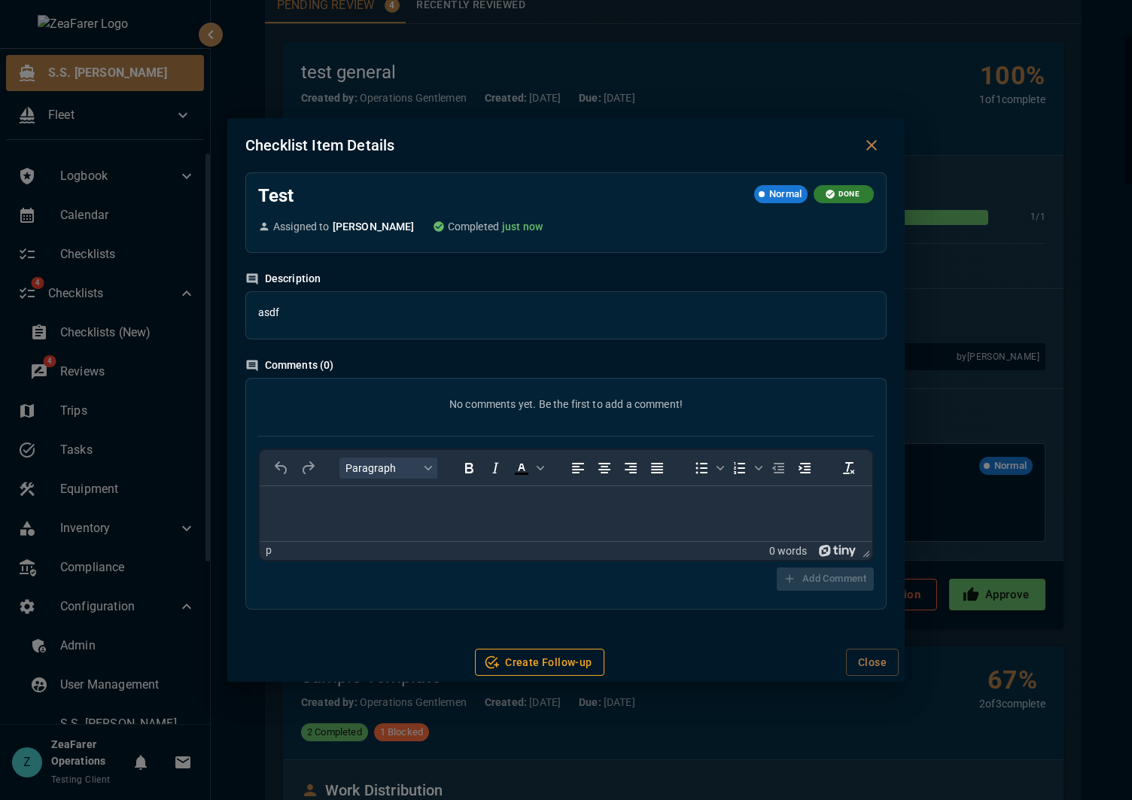
scroll to position [0, 0]
click at [871, 147] on icon "Close dialog" at bounding box center [871, 145] width 18 height 18
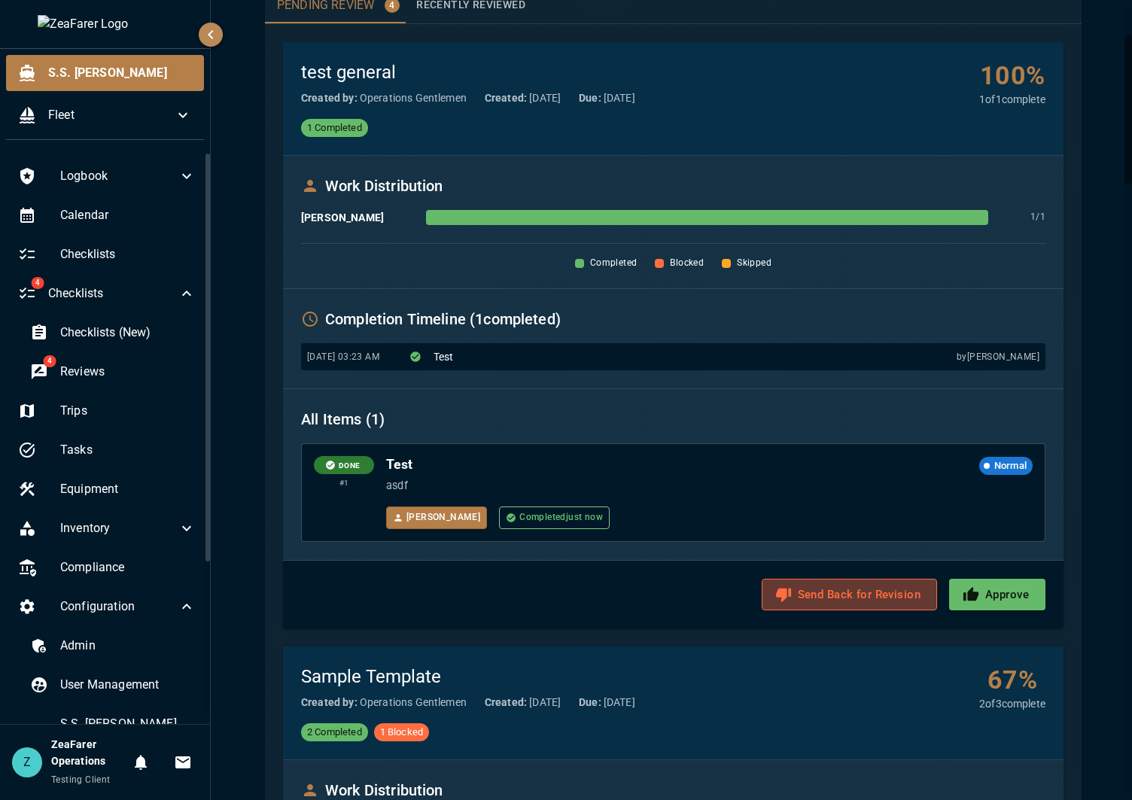
click at [822, 589] on button "Send Back for Revision" at bounding box center [848, 595] width 175 height 32
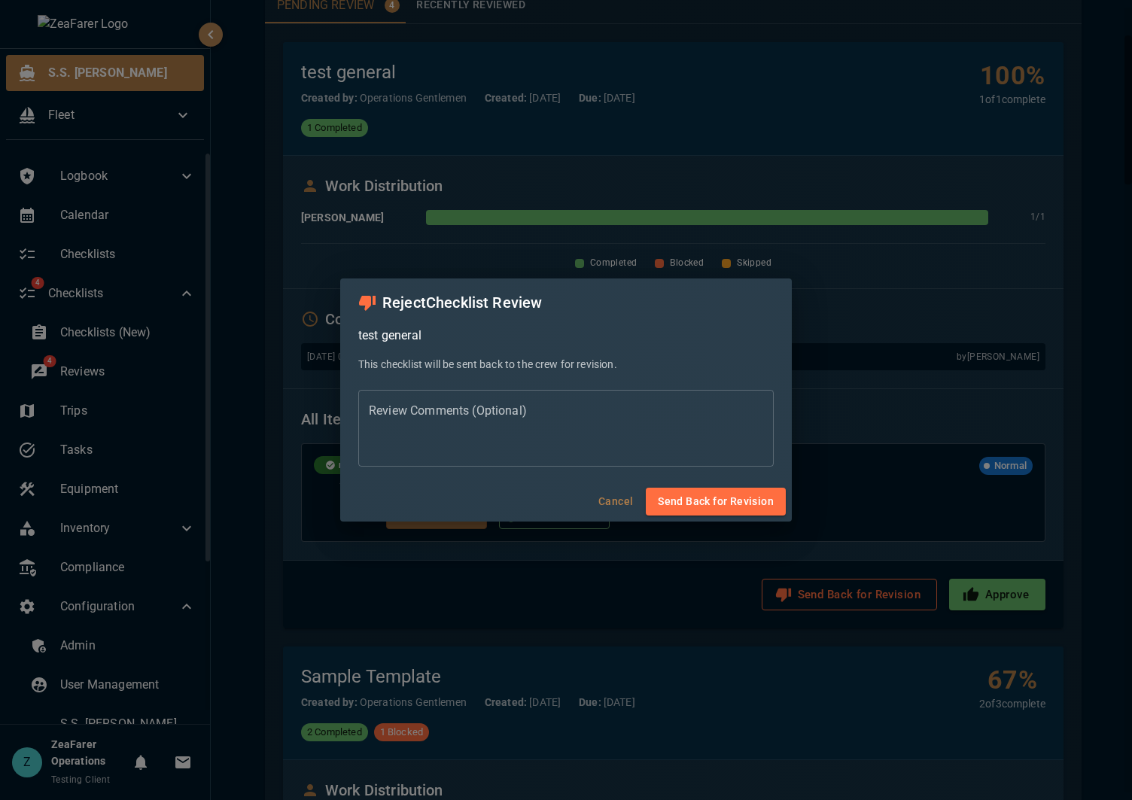
click at [461, 430] on textarea "Review Comments (Optional)" at bounding box center [566, 428] width 394 height 52
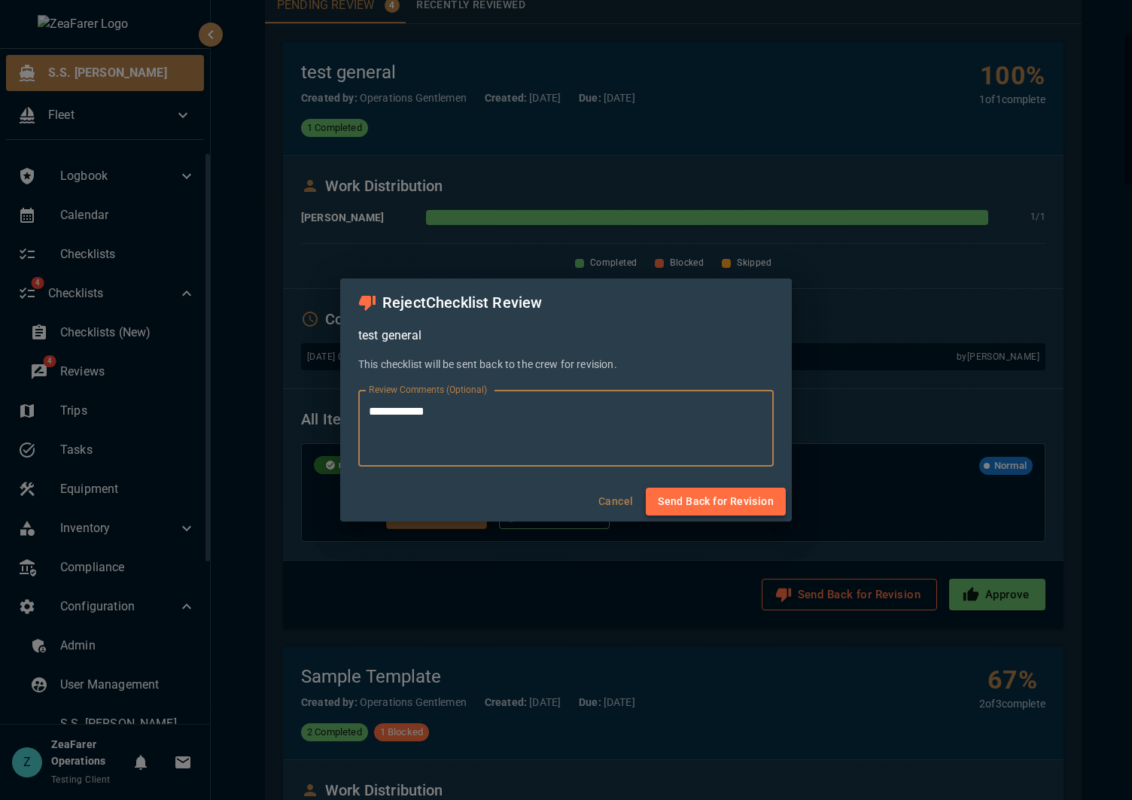
type textarea "**********"
click at [726, 501] on button "Send Back for Revision" at bounding box center [716, 502] width 140 height 28
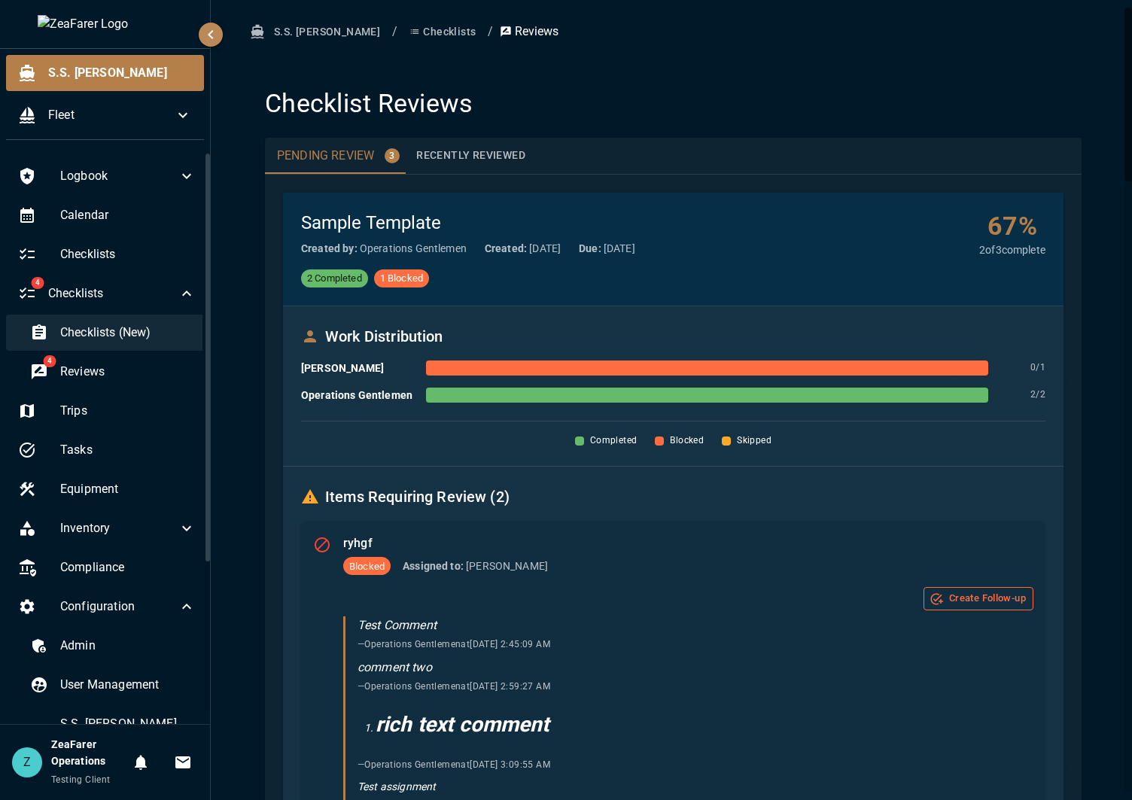
click at [135, 339] on span "Checklists (New)" at bounding box center [127, 333] width 135 height 18
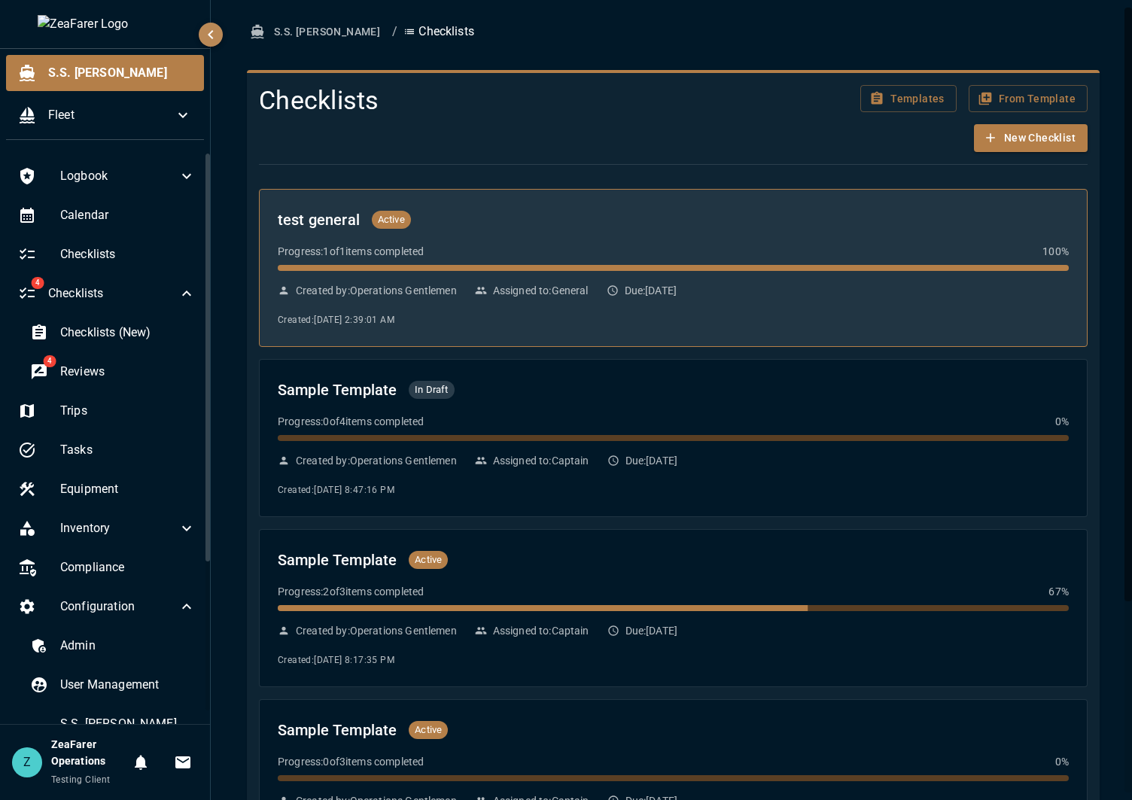
click at [533, 259] on div "Progress: 1 of 1 items completed 100 %" at bounding box center [673, 257] width 791 height 27
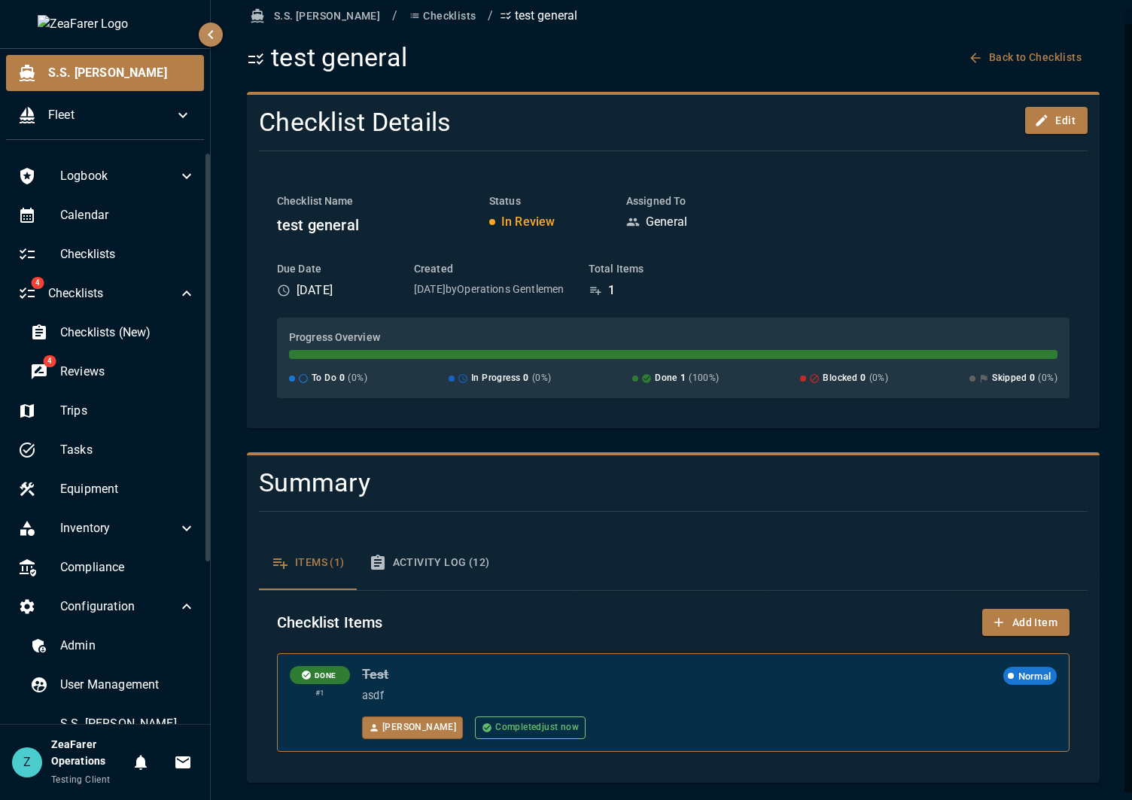
scroll to position [17, 0]
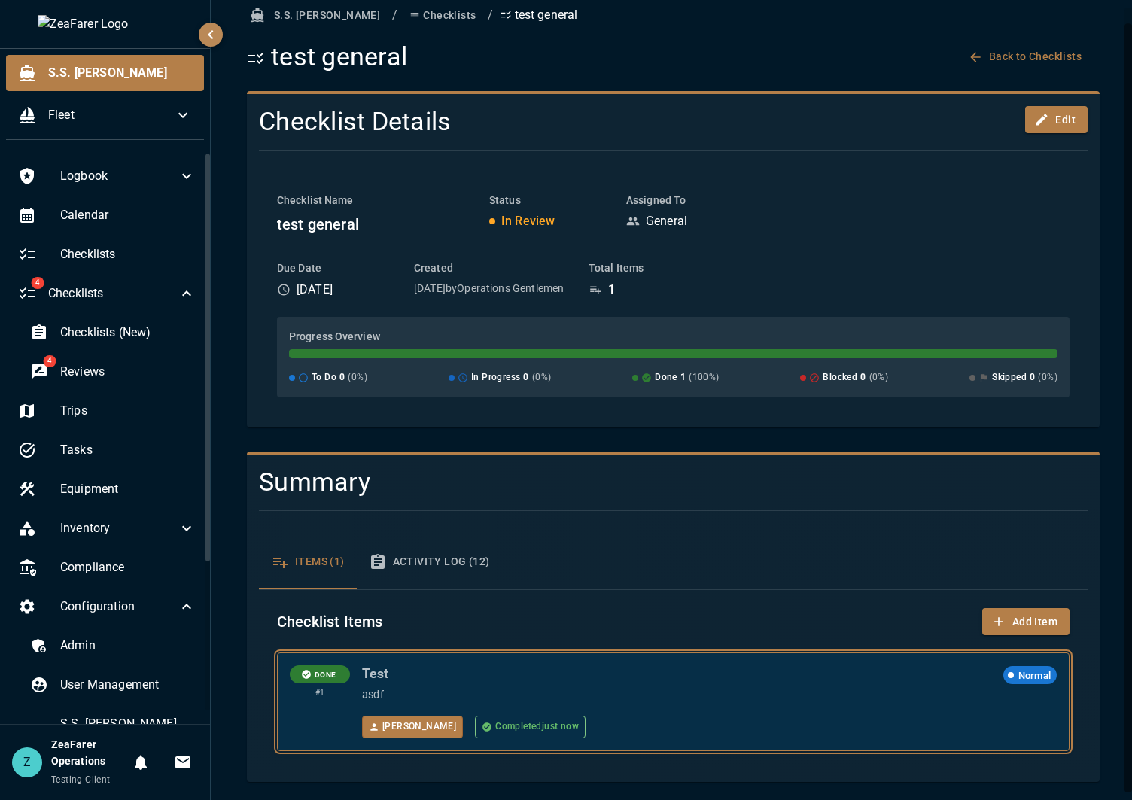
click at [715, 692] on p "asdf" at bounding box center [709, 695] width 694 height 17
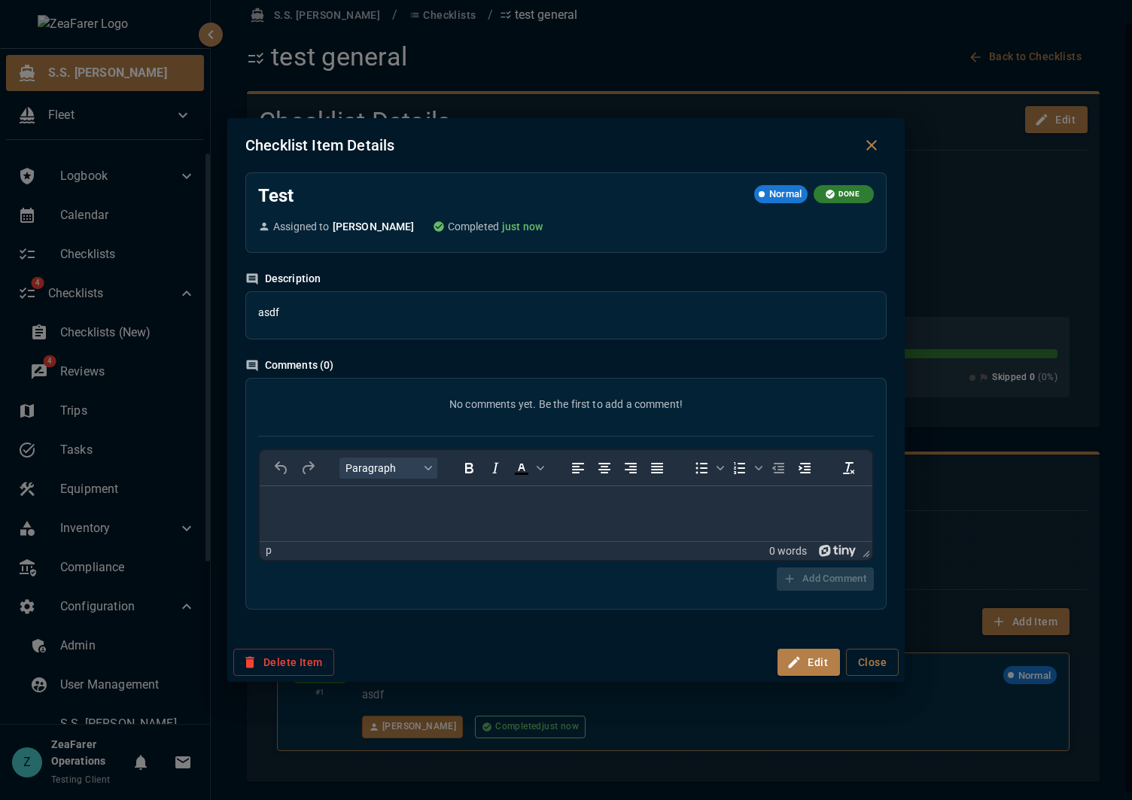
scroll to position [0, 0]
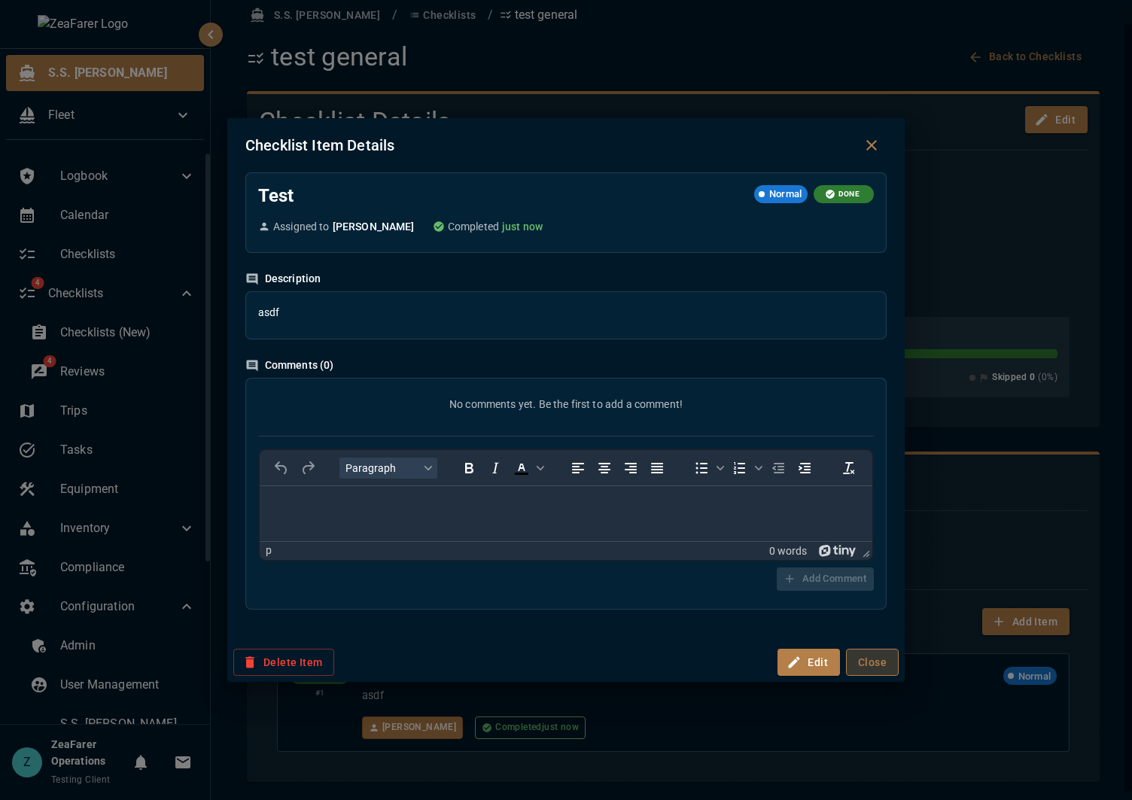
click at [858, 653] on button "Close" at bounding box center [872, 663] width 53 height 28
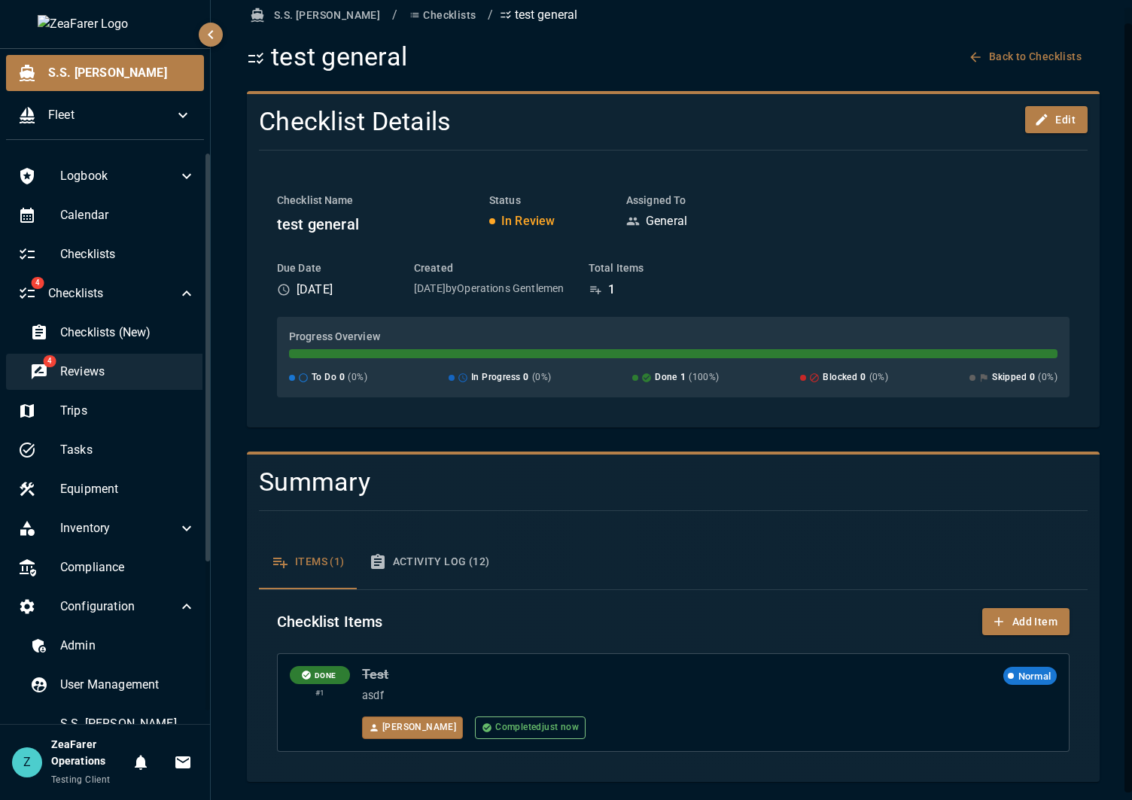
click at [67, 366] on span "Reviews" at bounding box center [127, 372] width 135 height 18
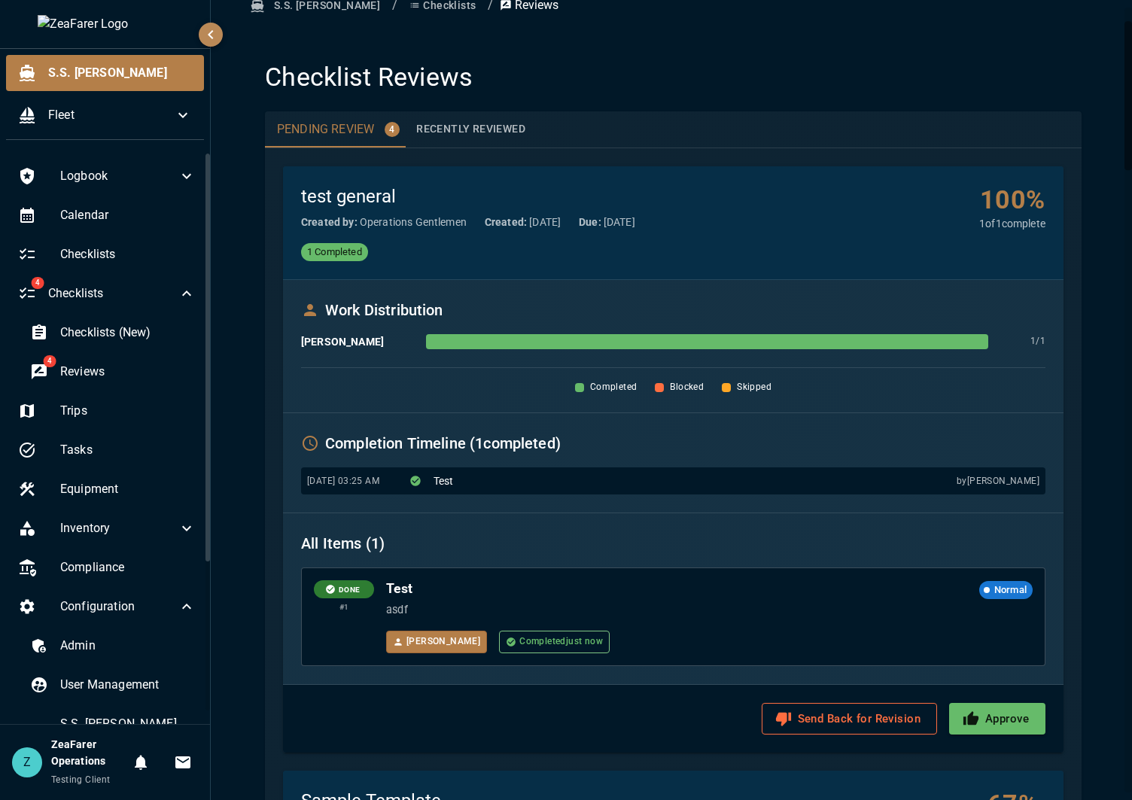
scroll to position [301, 0]
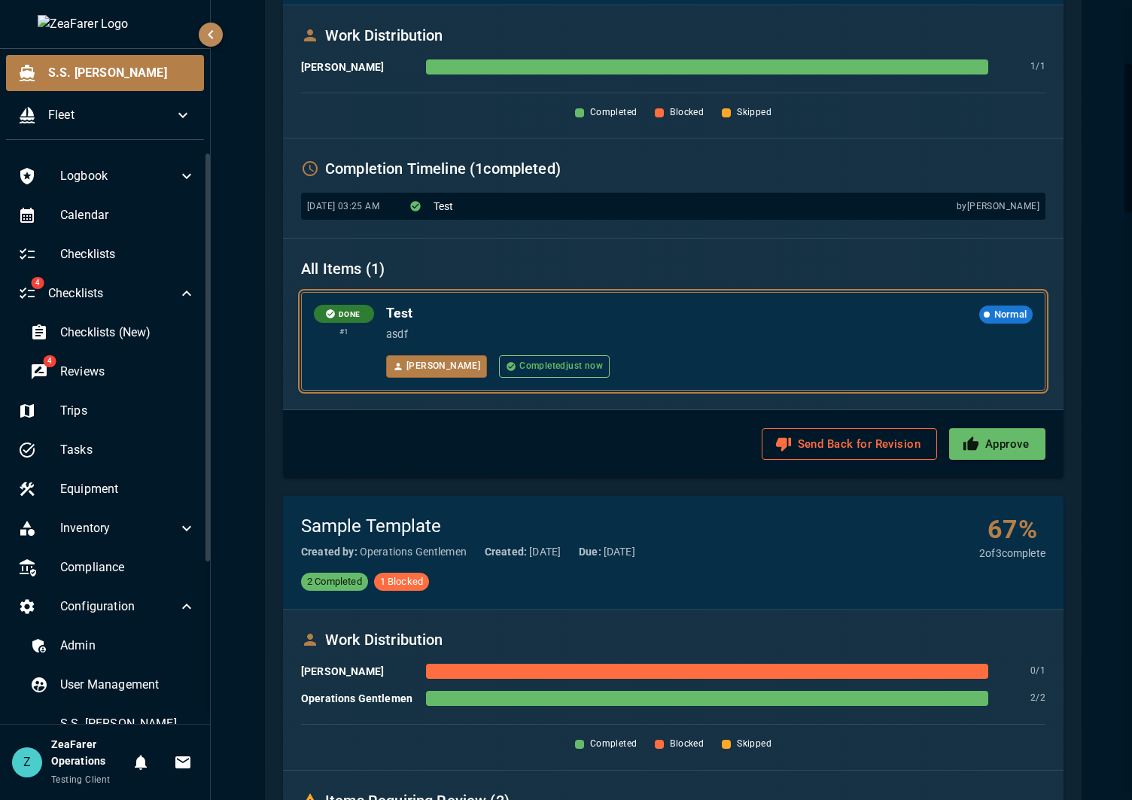
click at [692, 366] on div "[PERSON_NAME] Completed just now" at bounding box center [709, 366] width 646 height 23
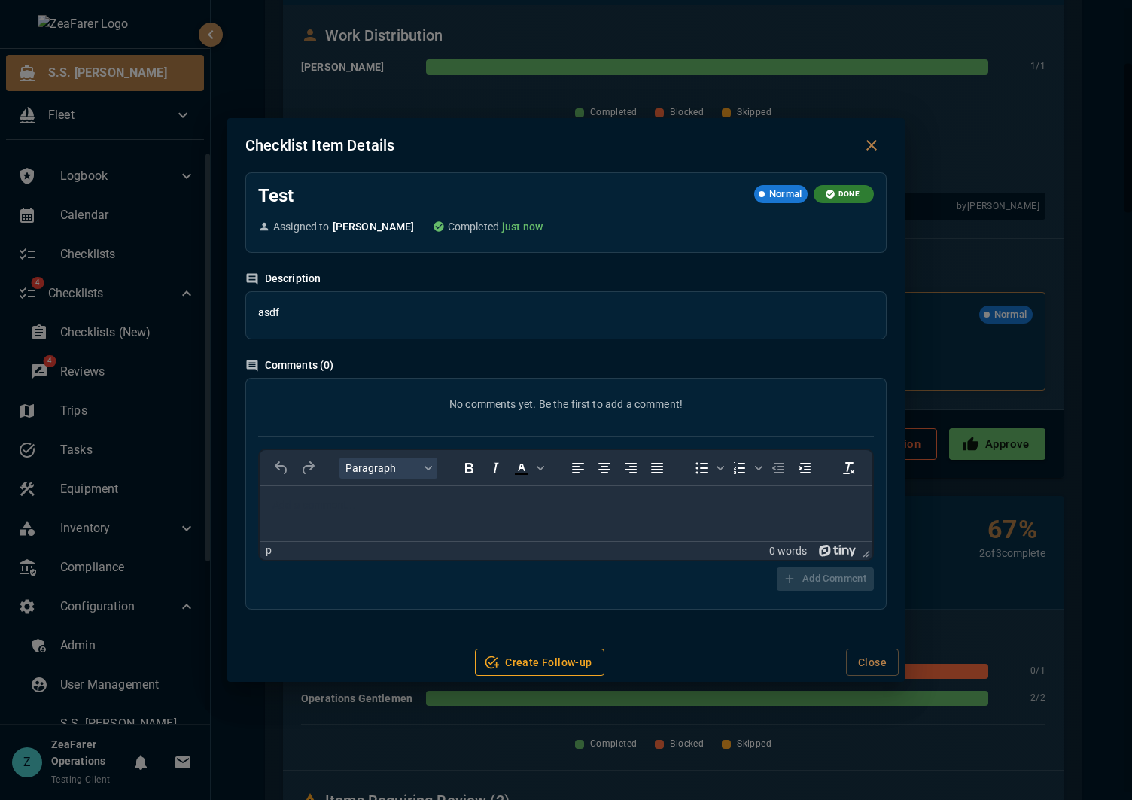
scroll to position [0, 0]
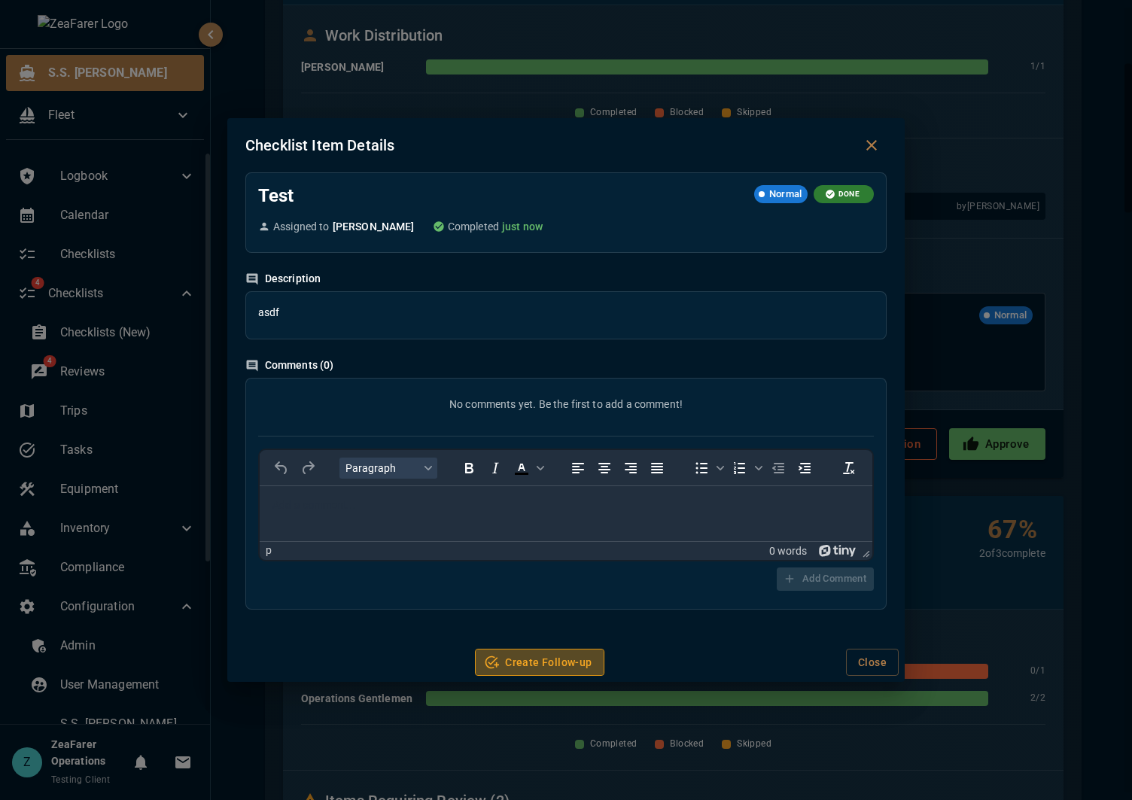
click at [545, 669] on button "Create Follow-up" at bounding box center [539, 663] width 129 height 28
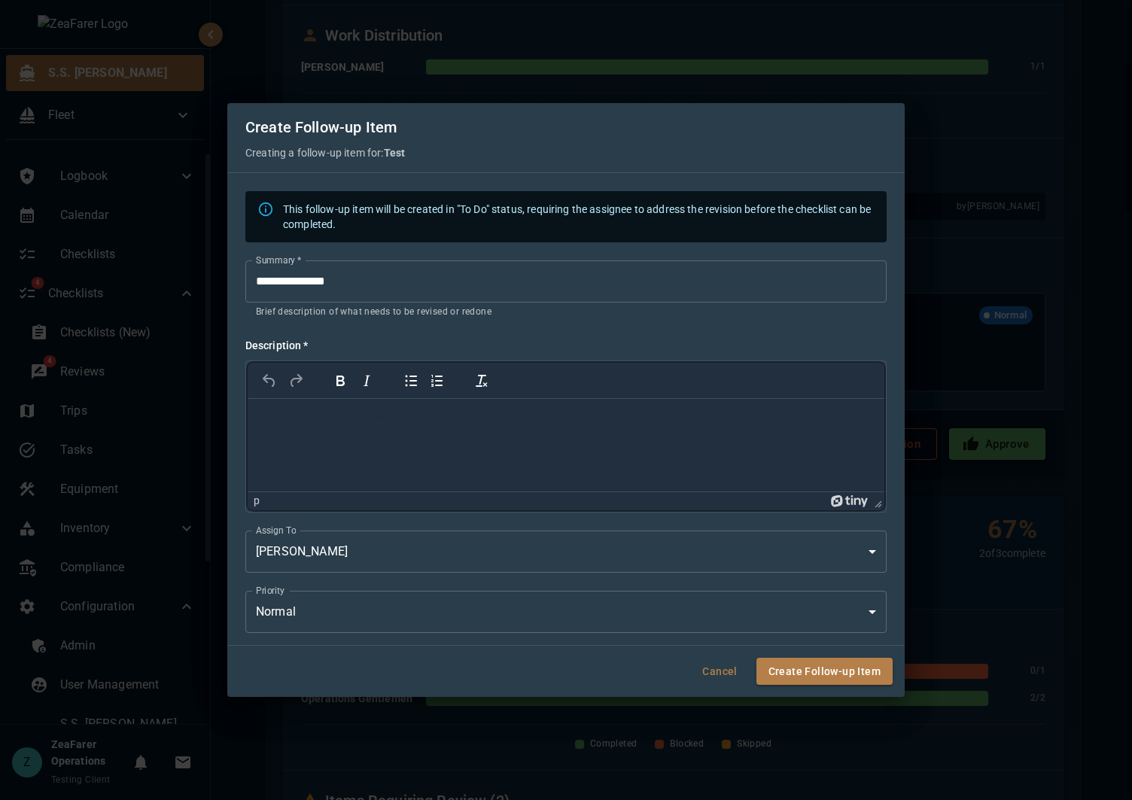
click at [392, 437] on html at bounding box center [566, 417] width 636 height 39
click at [384, 617] on body "S.S. [PERSON_NAME] Fleet Logbook Calendar Checklists 4 Checklists Checklists (N…" at bounding box center [566, 400] width 1132 height 800
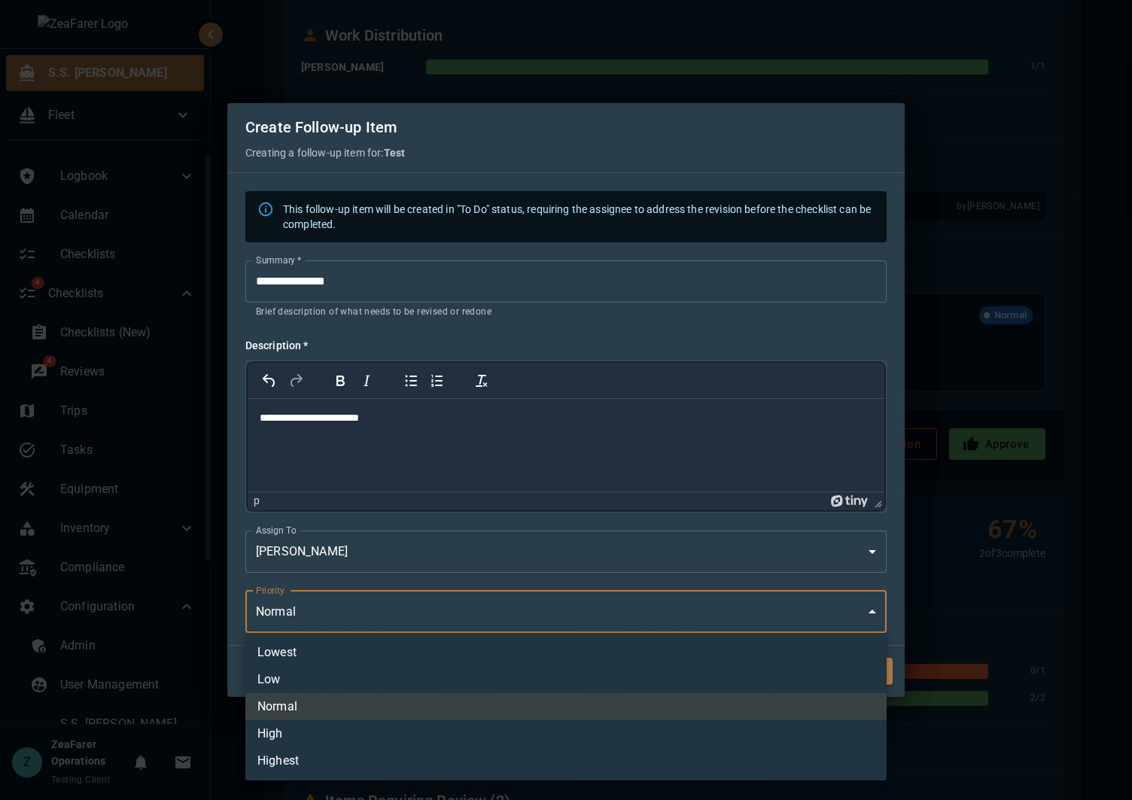
click at [358, 751] on li "Highest" at bounding box center [565, 760] width 641 height 27
type input "*"
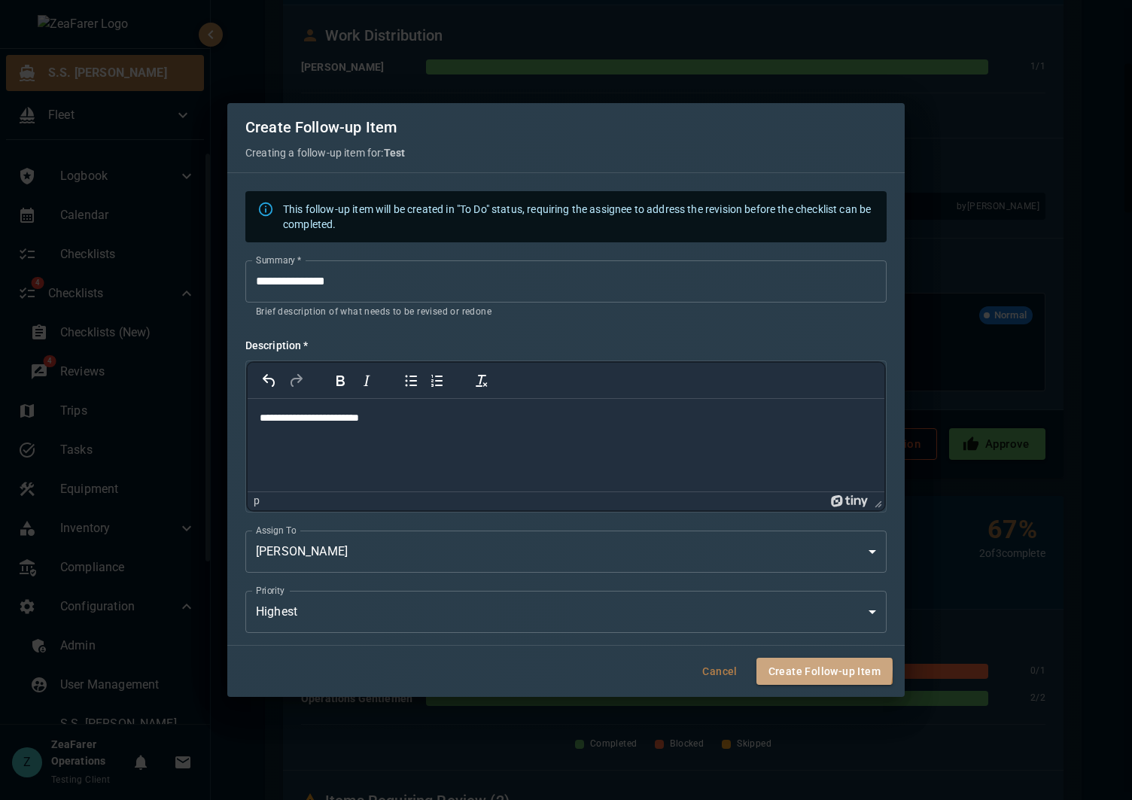
click at [813, 669] on button "Create Follow-up Item" at bounding box center [824, 672] width 136 height 28
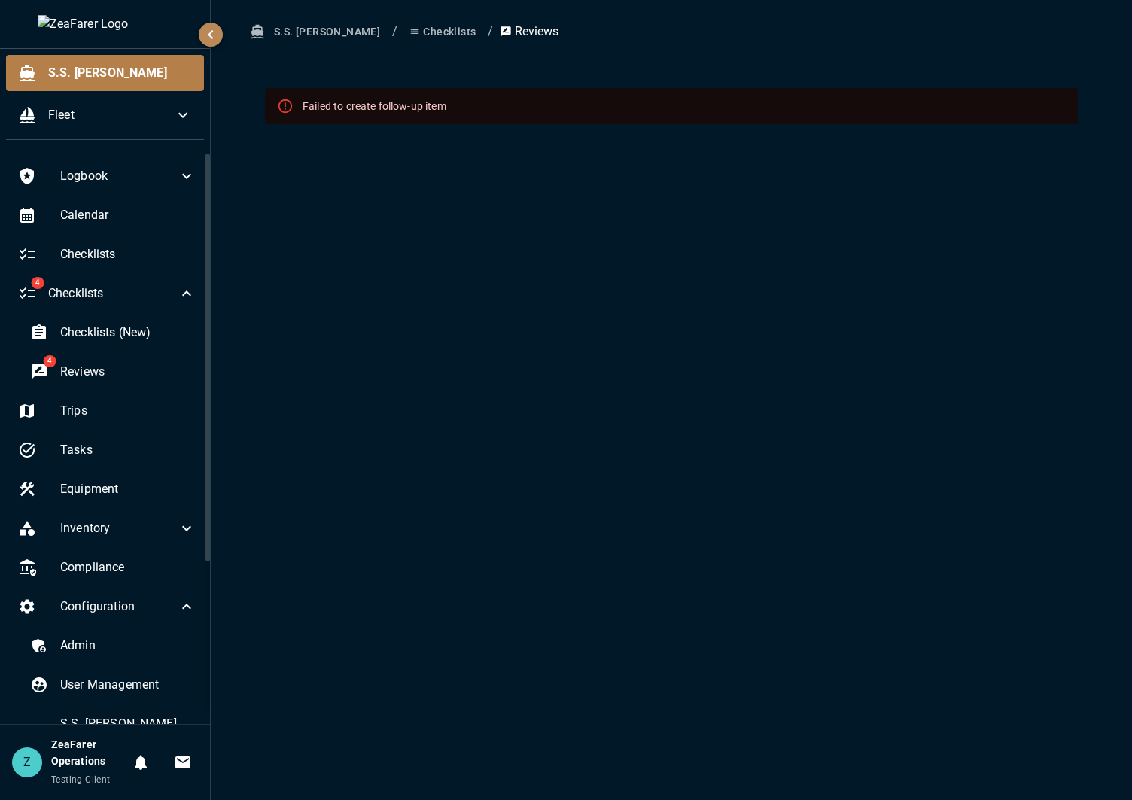
click at [552, 438] on div "S.S. [PERSON_NAME] / Checklists / Reviews Failed to create follow-up item" at bounding box center [671, 400] width 921 height 800
click at [403, 33] on button "Checklists" at bounding box center [442, 32] width 78 height 28
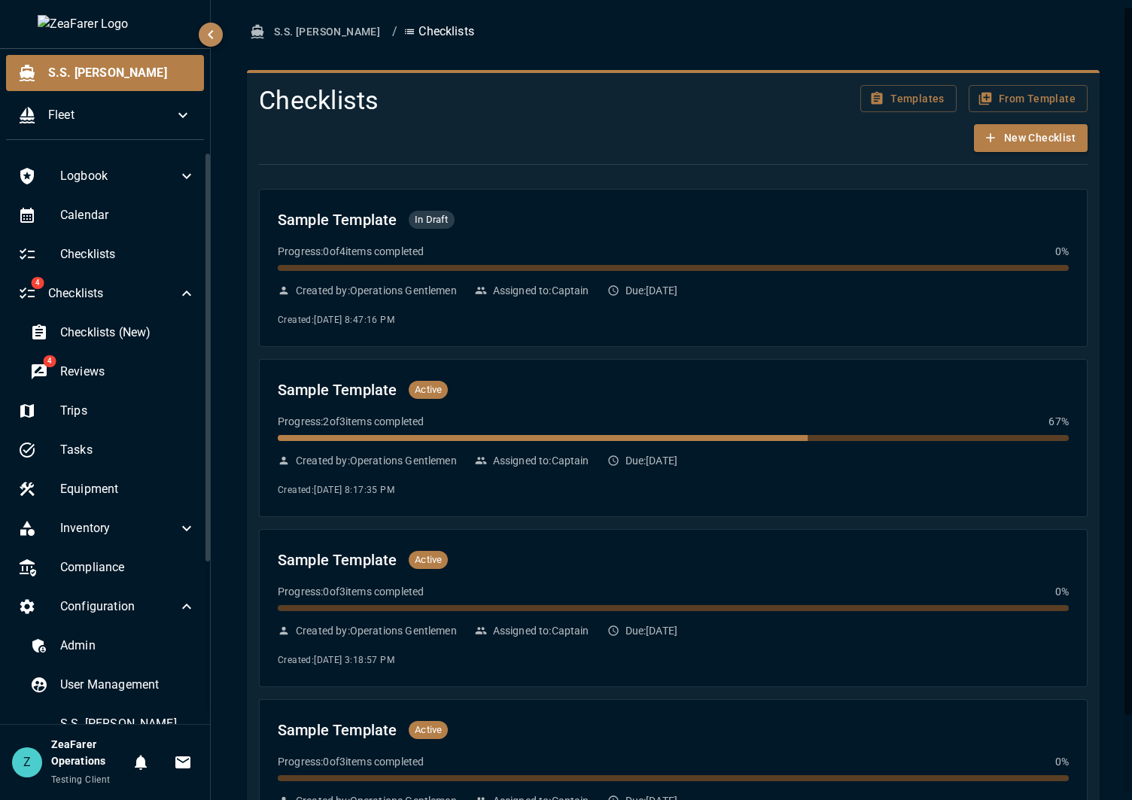
drag, startPoint x: 718, startPoint y: 289, endPoint x: 755, endPoint y: 357, distance: 77.5
click at [755, 357] on div "Sample Template In Draft Progress: 0 of 4 items completed 0 % Created by: Opera…" at bounding box center [673, 523] width 828 height 668
click at [123, 364] on span "Reviews" at bounding box center [127, 372] width 135 height 18
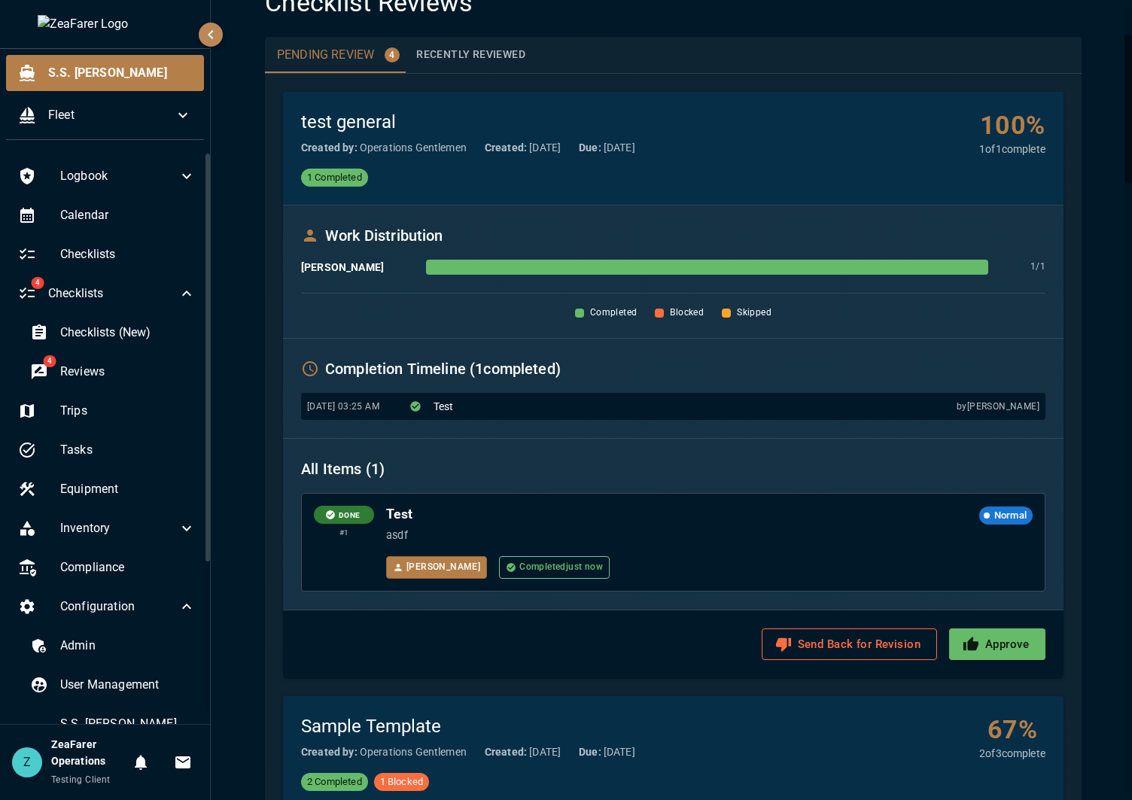
scroll to position [150, 0]
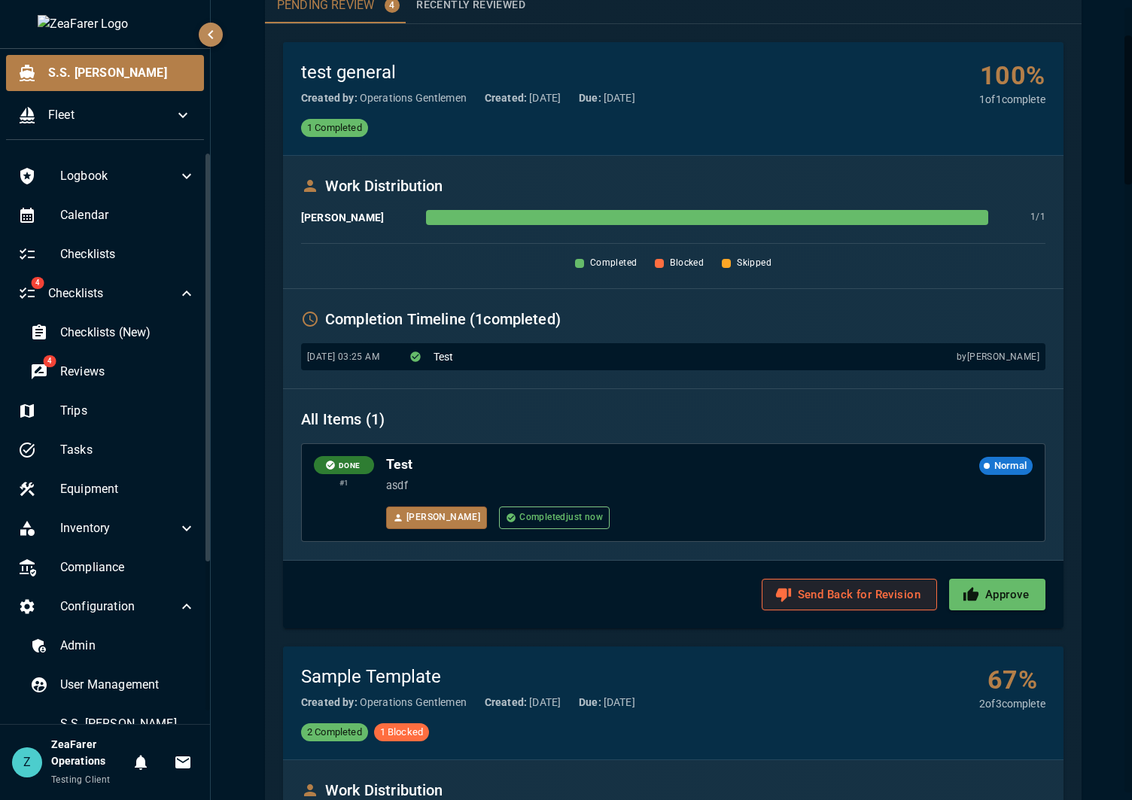
click at [798, 591] on button "Send Back for Revision" at bounding box center [848, 595] width 175 height 32
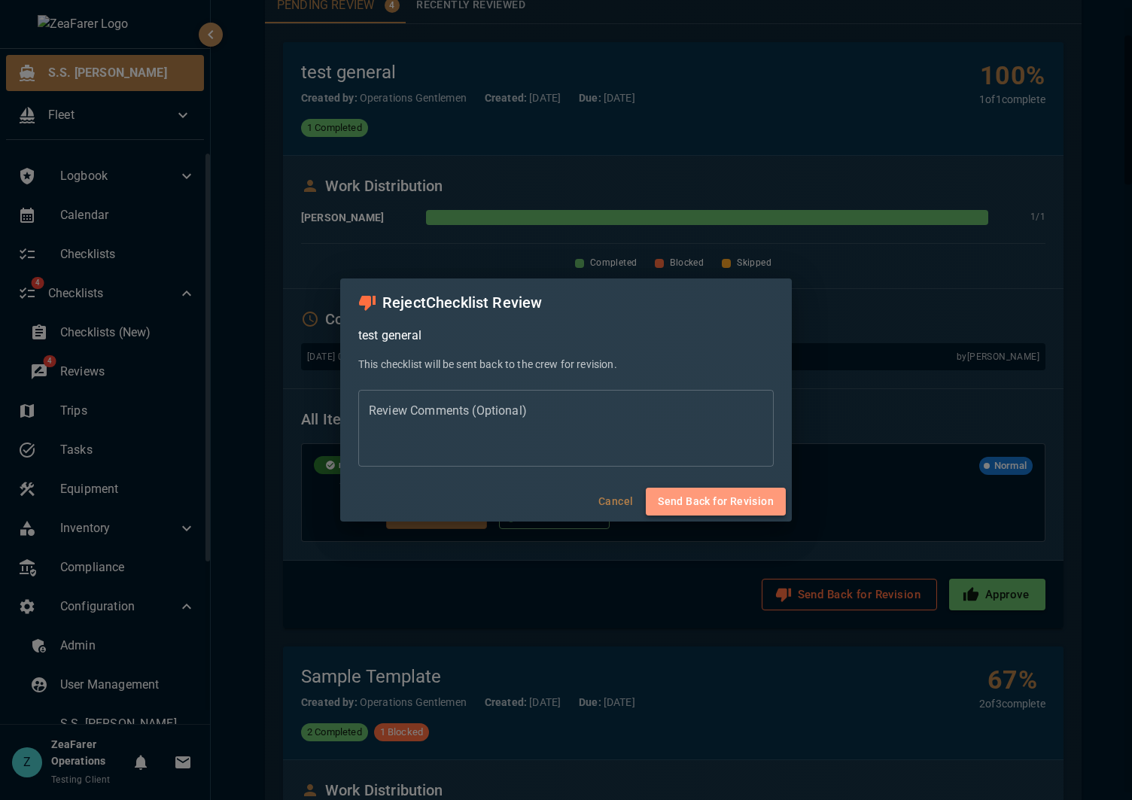
click at [718, 492] on button "Send Back for Revision" at bounding box center [716, 502] width 140 height 28
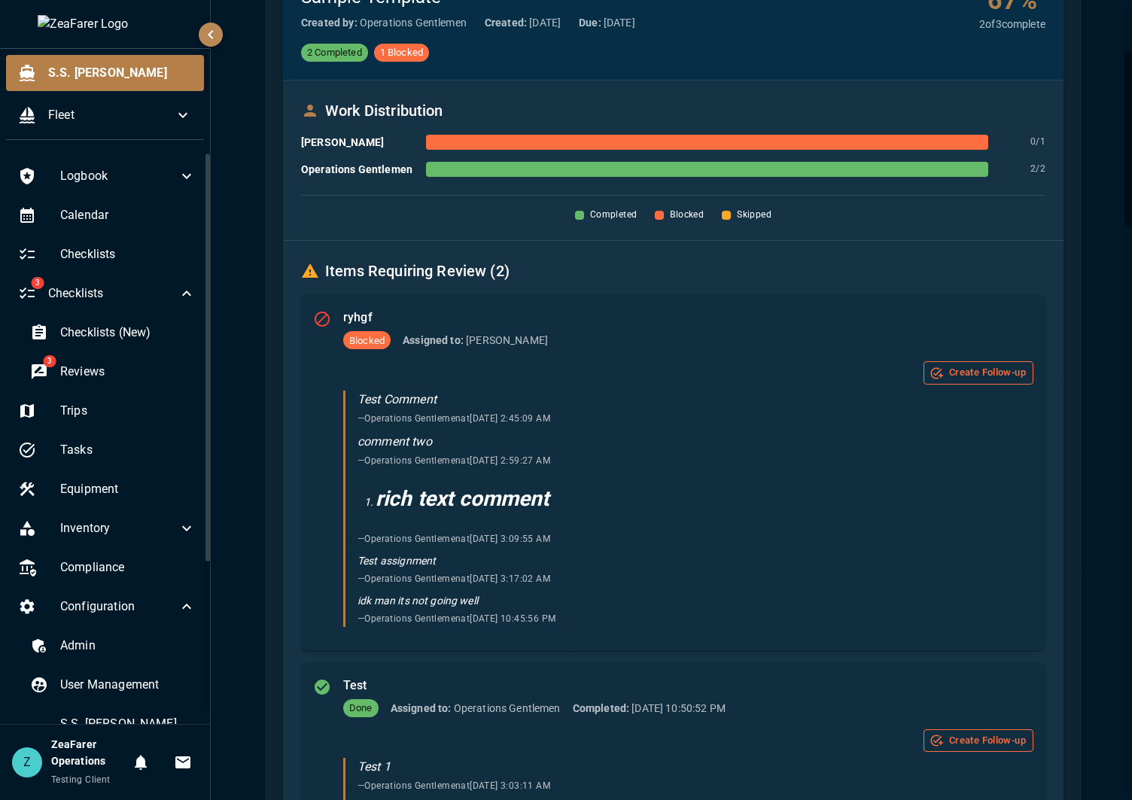
scroll to position [0, 0]
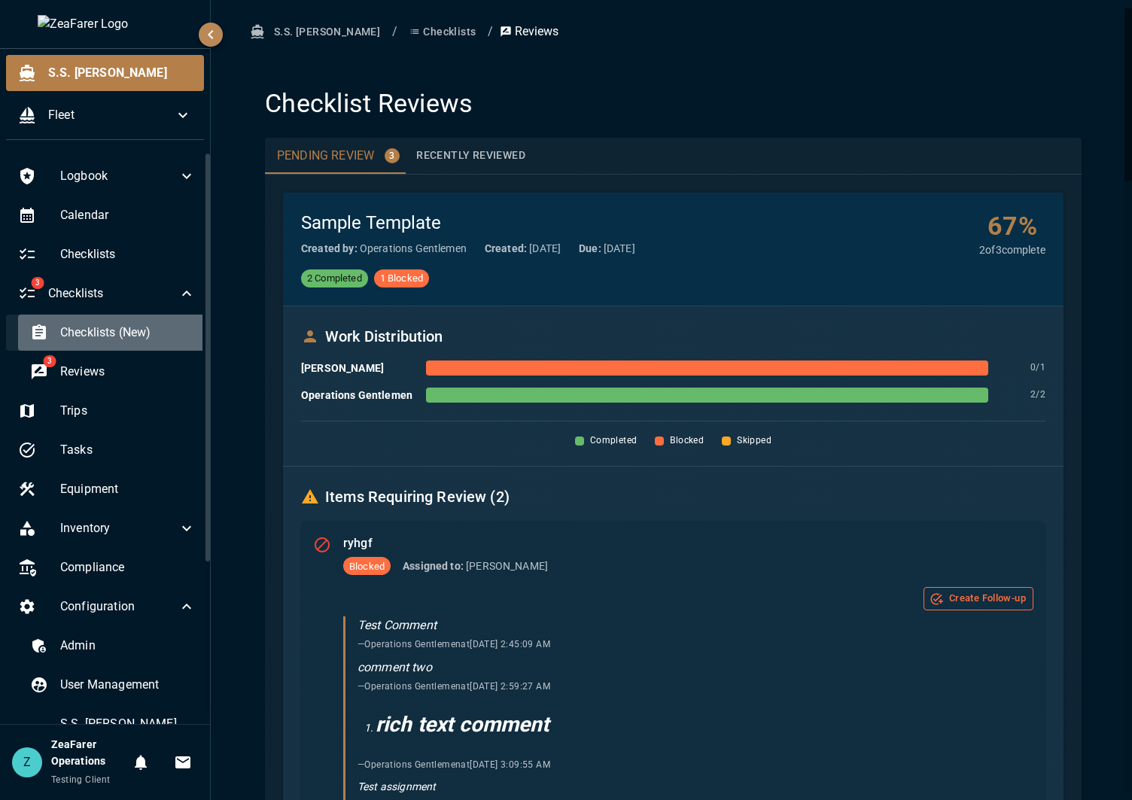
click at [143, 333] on span "Checklists (New)" at bounding box center [127, 333] width 135 height 18
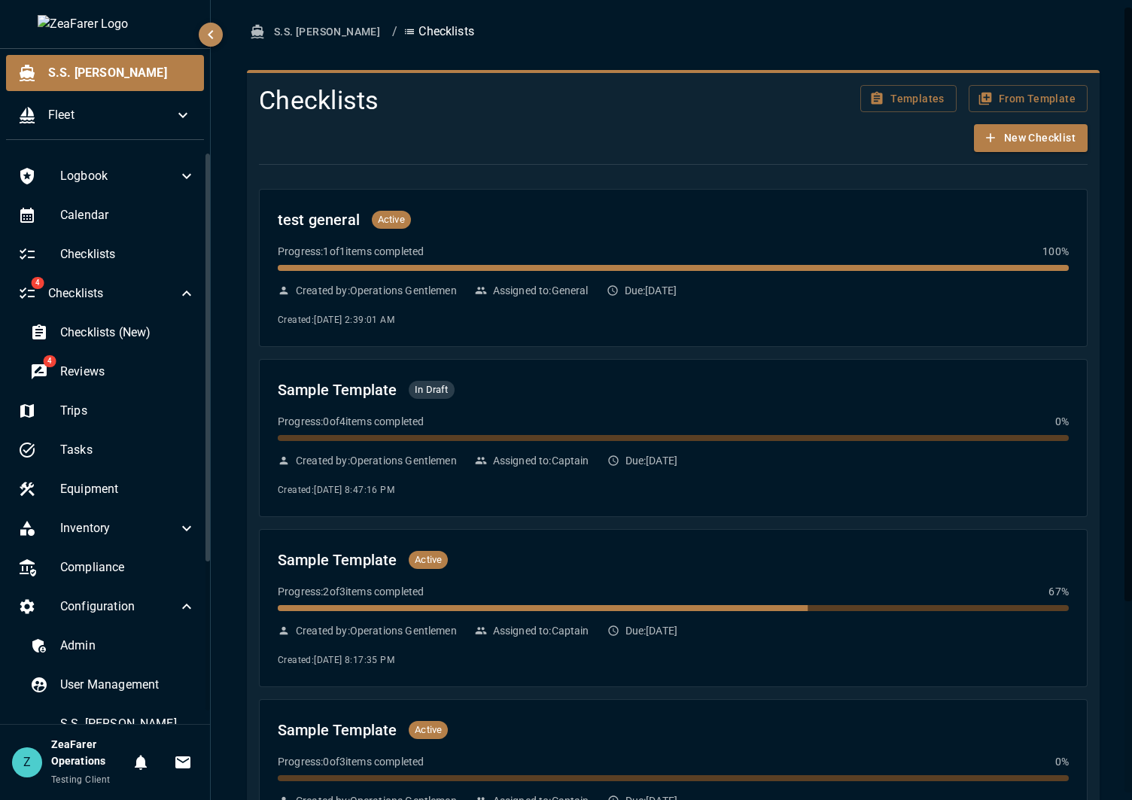
click at [650, 92] on h4 "Checklists" at bounding box center [533, 101] width 548 height 32
click at [876, 32] on ol "S.S. [PERSON_NAME] / Checklists" at bounding box center [673, 32] width 852 height 28
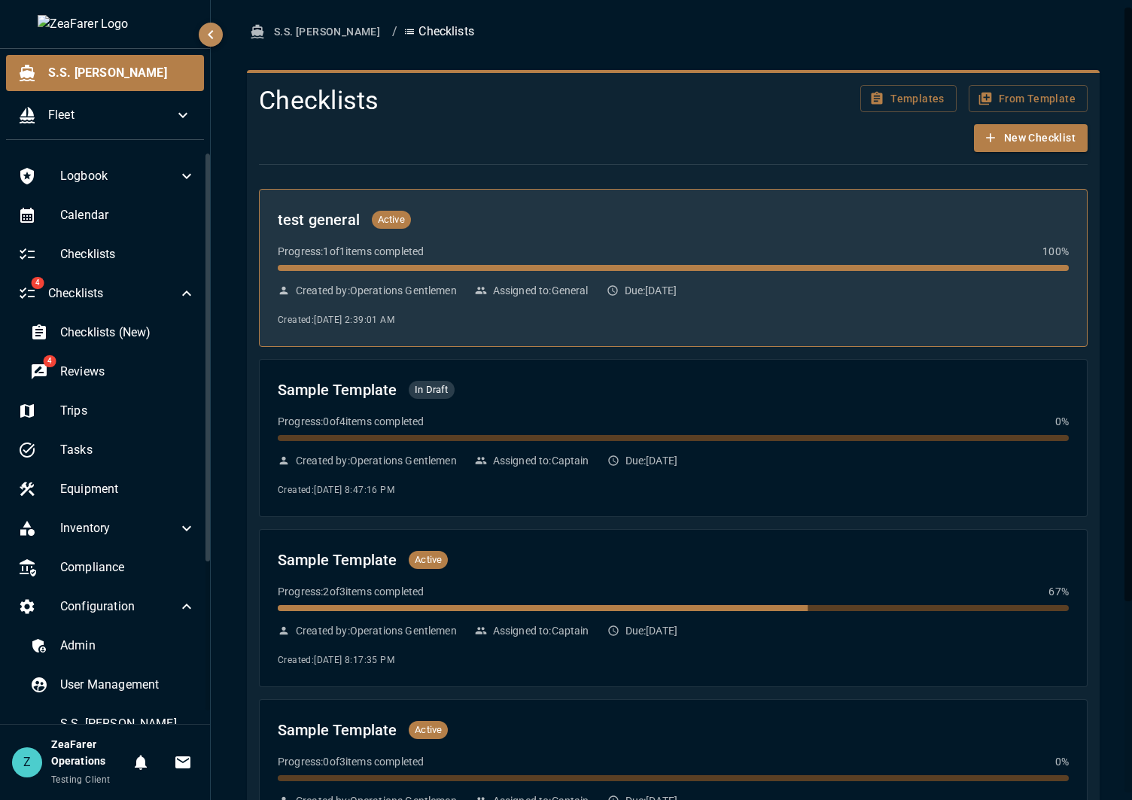
click at [541, 287] on p "Assigned to: General" at bounding box center [541, 290] width 96 height 15
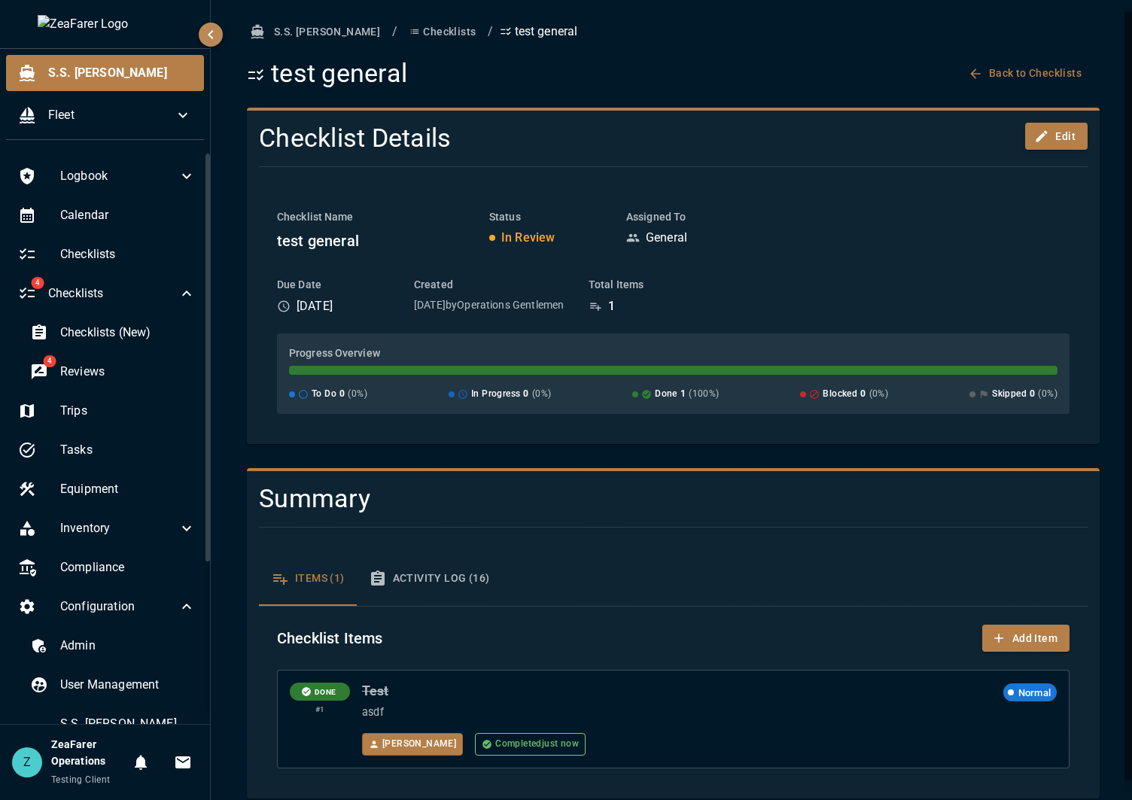
scroll to position [17, 0]
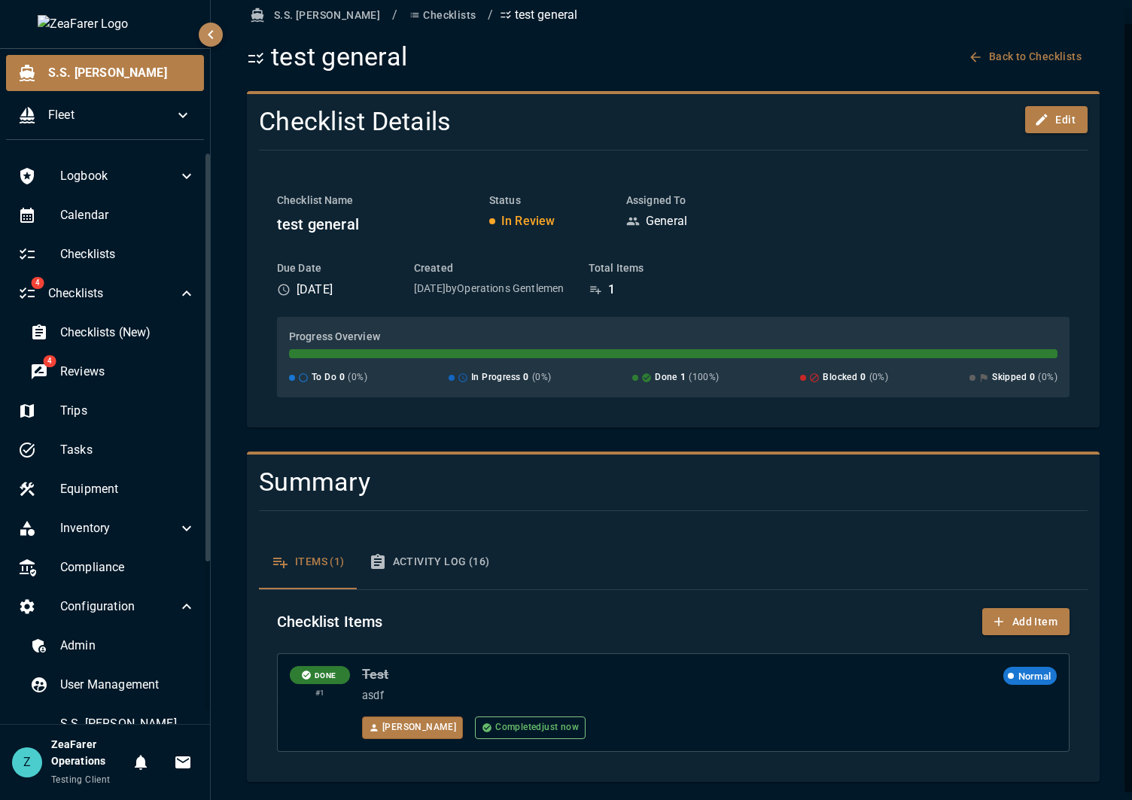
click at [920, 217] on div "Checklist Name test general Status In Review Assigned To General" at bounding box center [673, 215] width 792 height 44
click at [110, 362] on div "4 Reviews" at bounding box center [113, 372] width 190 height 36
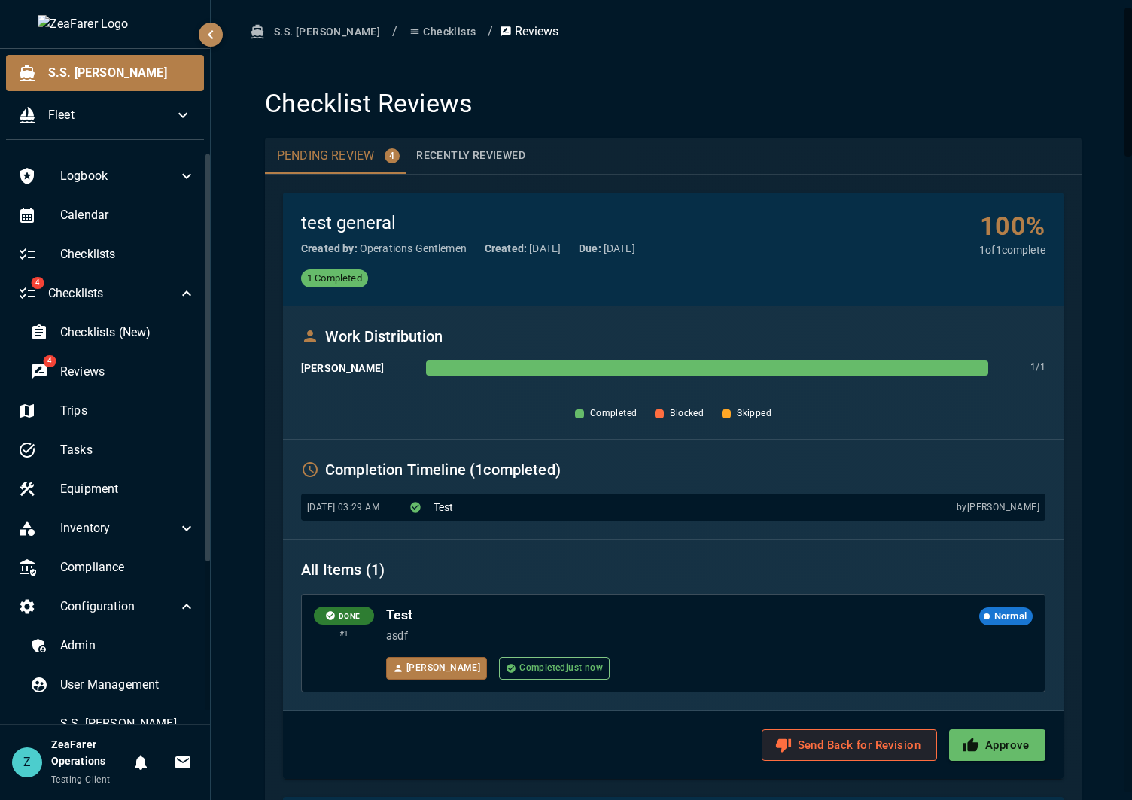
click at [811, 758] on button "Send Back for Revision" at bounding box center [848, 745] width 175 height 32
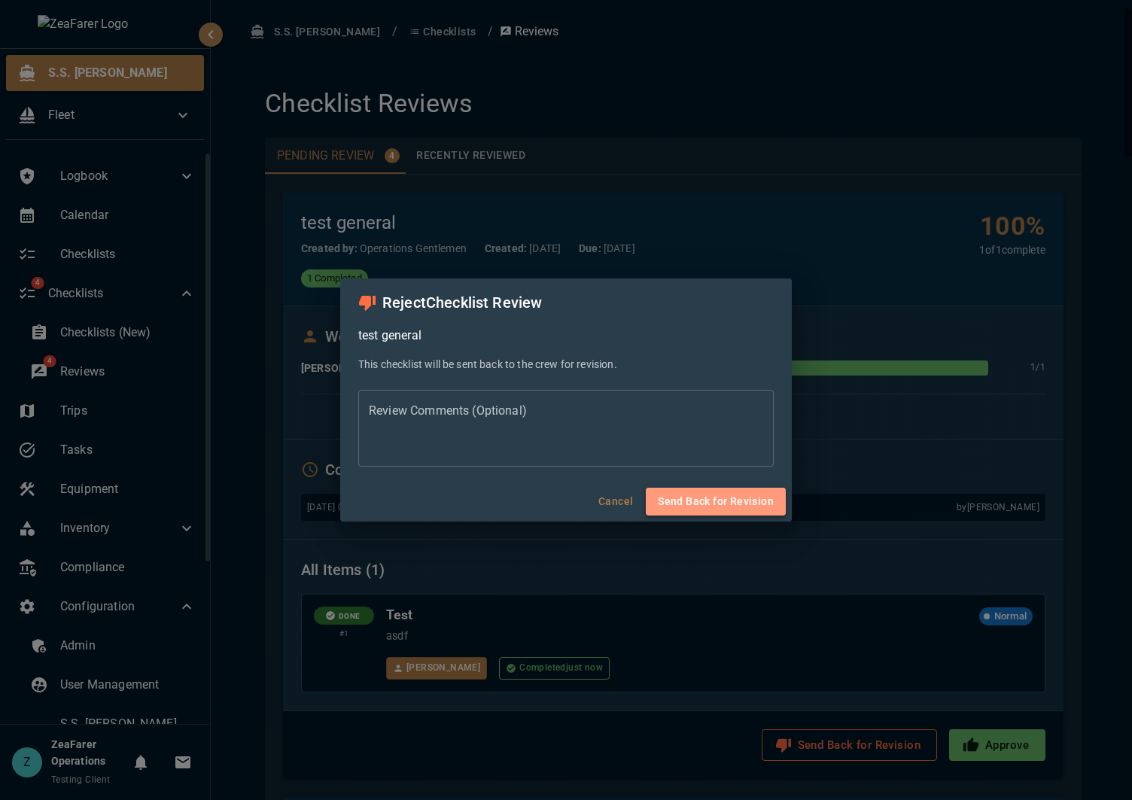
click at [744, 512] on button "Send Back for Revision" at bounding box center [716, 502] width 140 height 28
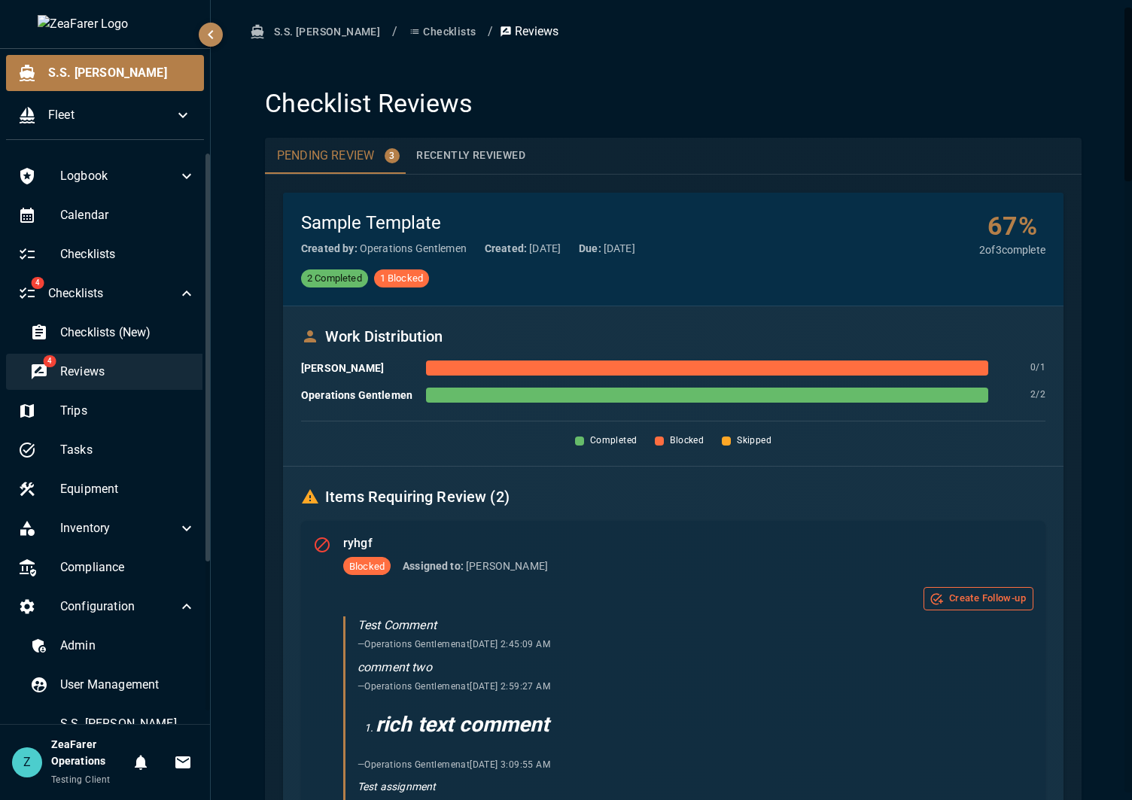
click at [157, 384] on div "4 Reviews" at bounding box center [113, 372] width 190 height 36
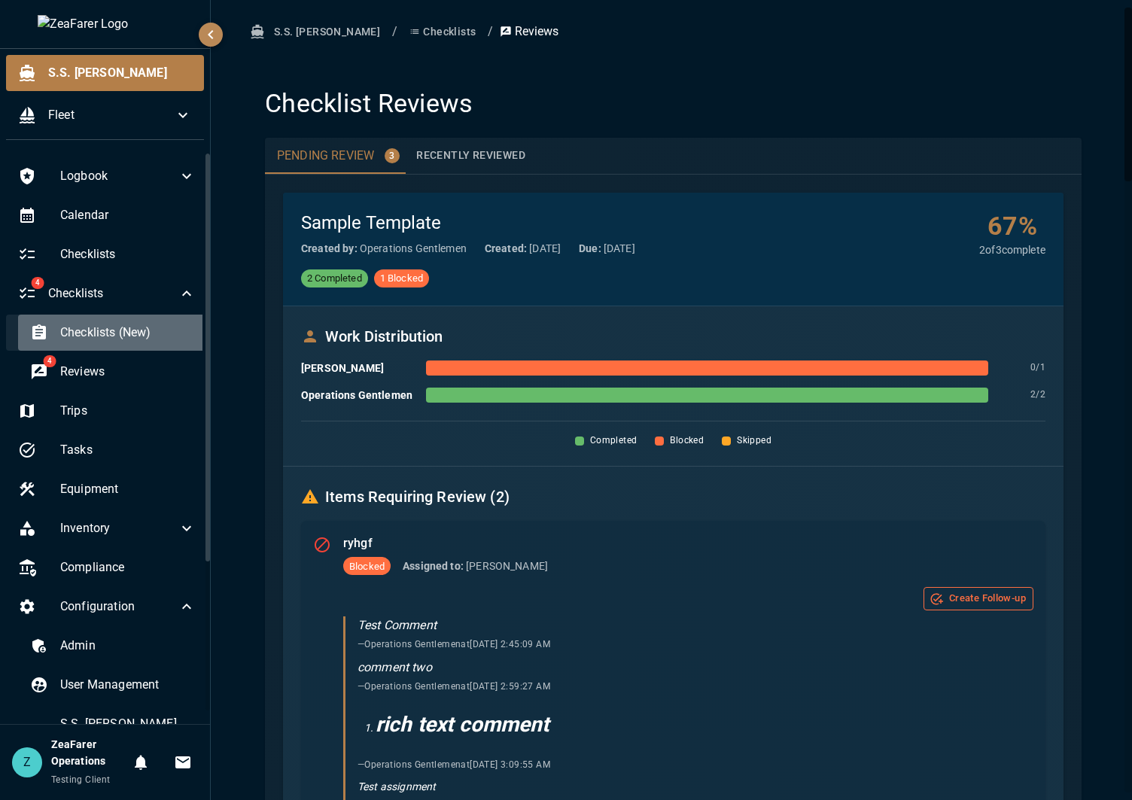
click at [127, 323] on div "Checklists (New)" at bounding box center [113, 332] width 190 height 36
